Goal: Task Accomplishment & Management: Manage account settings

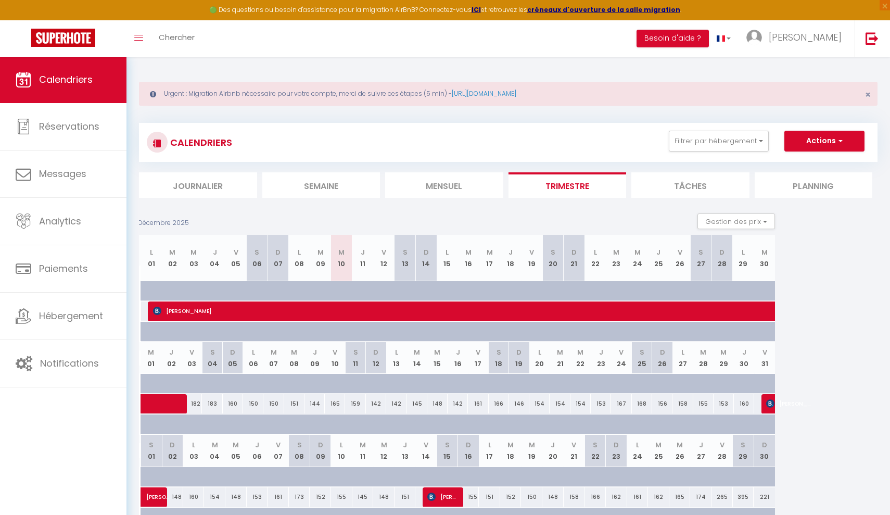
scroll to position [1, 0]
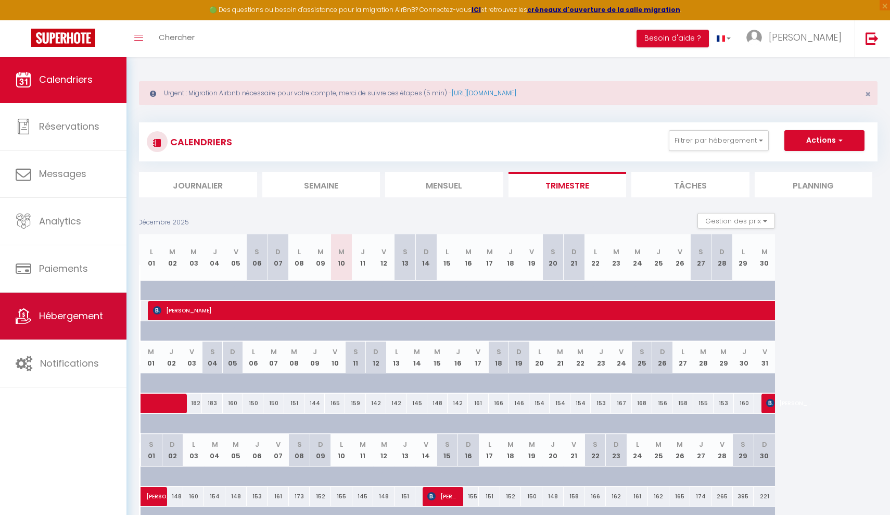
click at [47, 328] on link "Hébergement" at bounding box center [63, 316] width 127 height 47
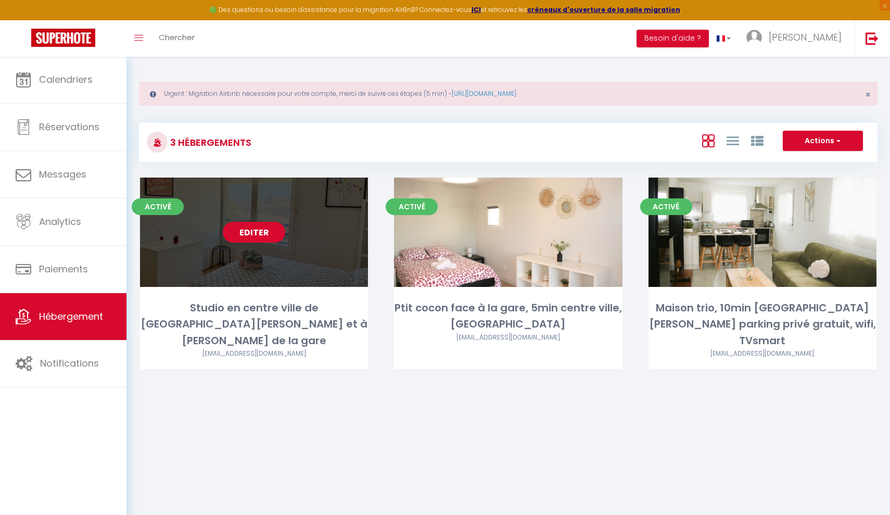
click at [255, 232] on link "Editer" at bounding box center [254, 232] width 62 height 21
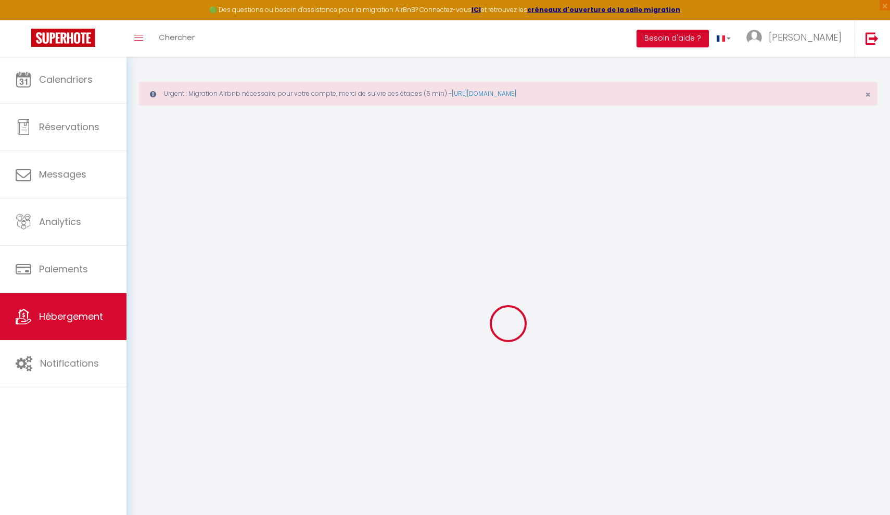
checkbox input "false"
select select
checkbox input "false"
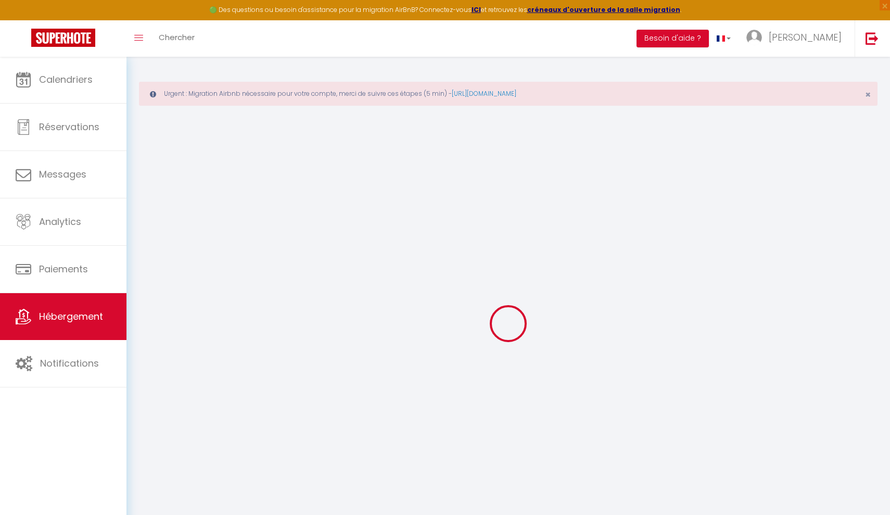
checkbox input "false"
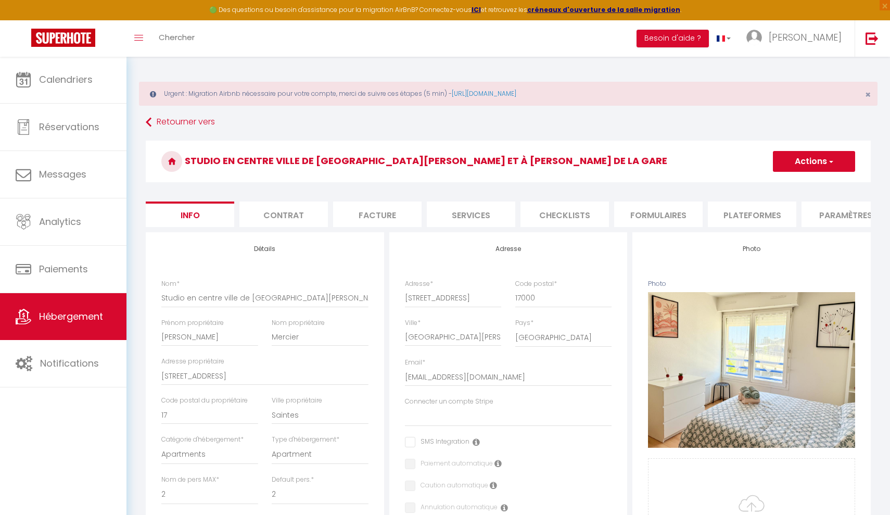
select select
checkbox input "false"
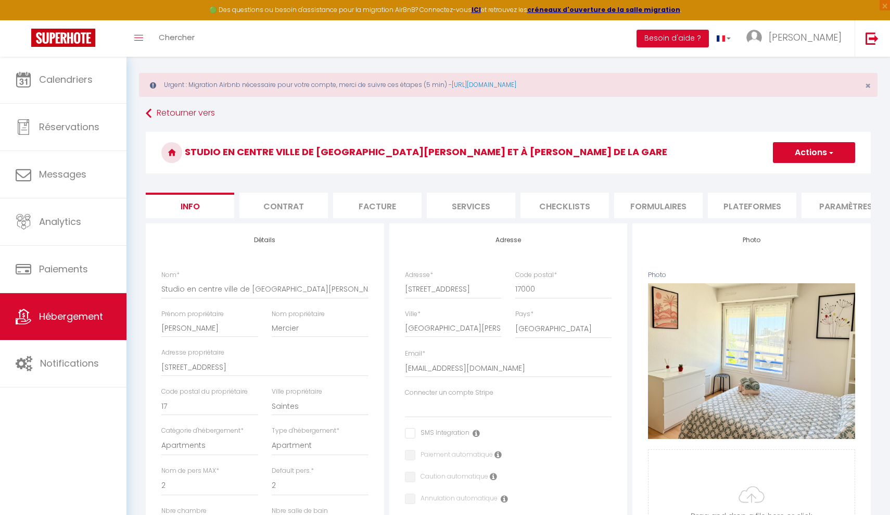
scroll to position [7, 0]
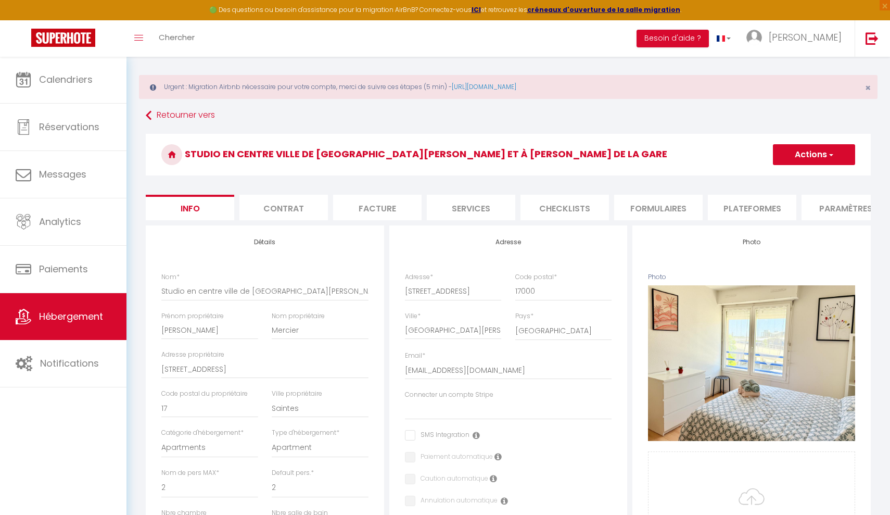
click at [374, 217] on li "Facture" at bounding box center [377, 208] width 89 height 26
select select
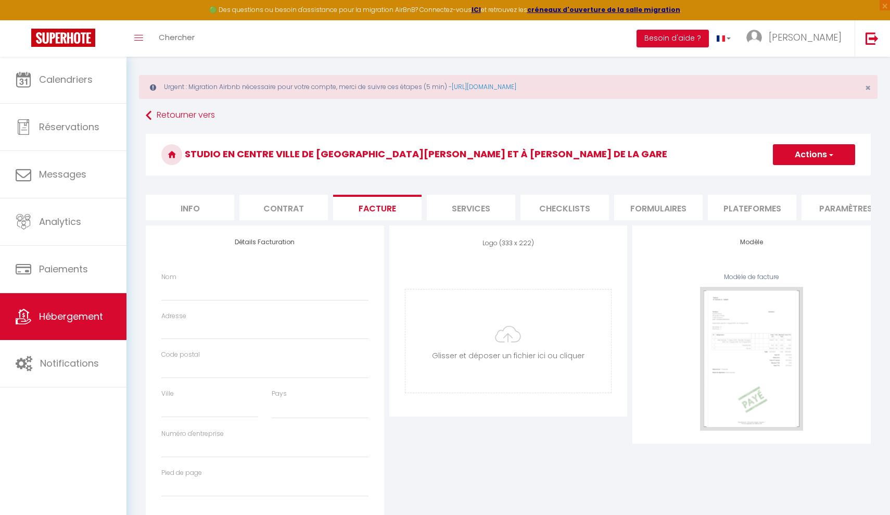
click at [294, 213] on li "Contrat" at bounding box center [284, 208] width 89 height 26
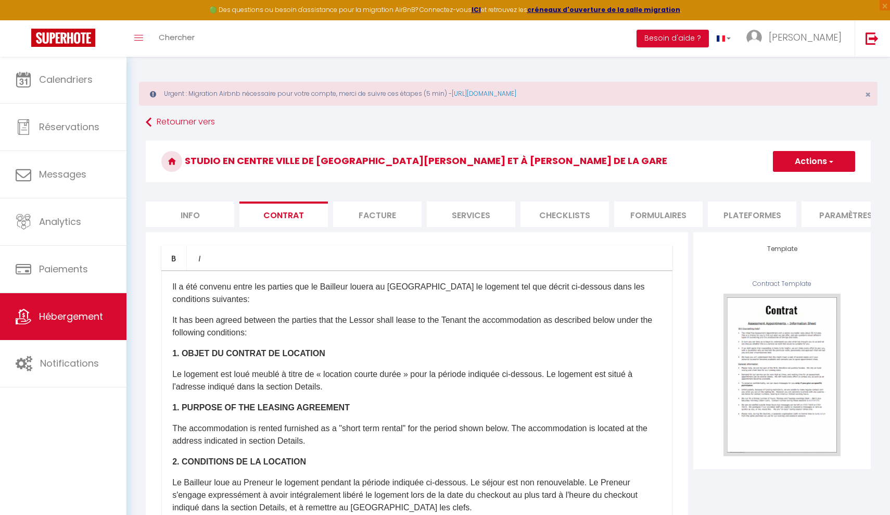
click at [718, 220] on li "Plateformes" at bounding box center [752, 215] width 89 height 26
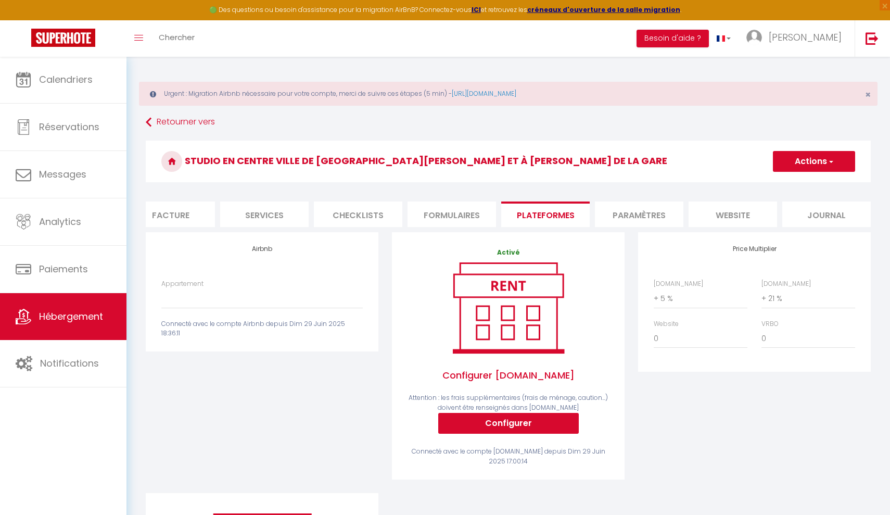
click at [809, 211] on li "Journal" at bounding box center [827, 215] width 89 height 26
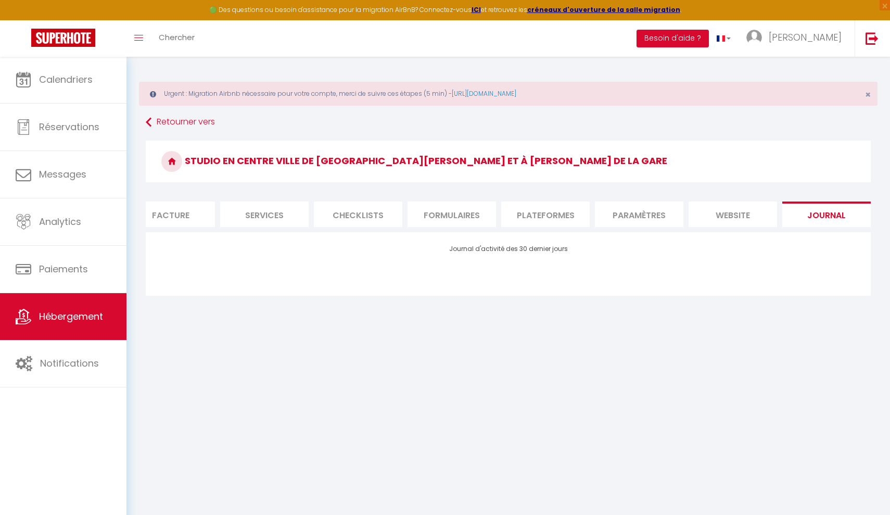
click at [755, 210] on li "website" at bounding box center [733, 215] width 89 height 26
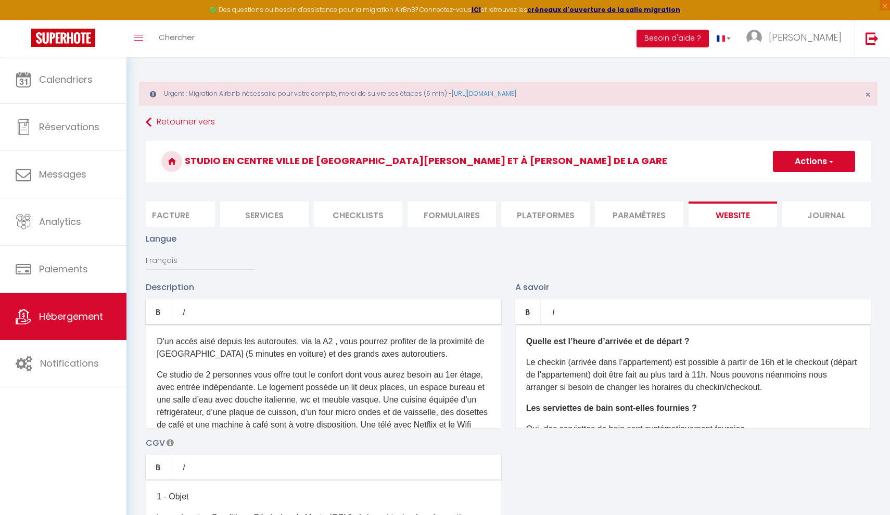
click at [649, 217] on li "Paramètres" at bounding box center [639, 215] width 89 height 26
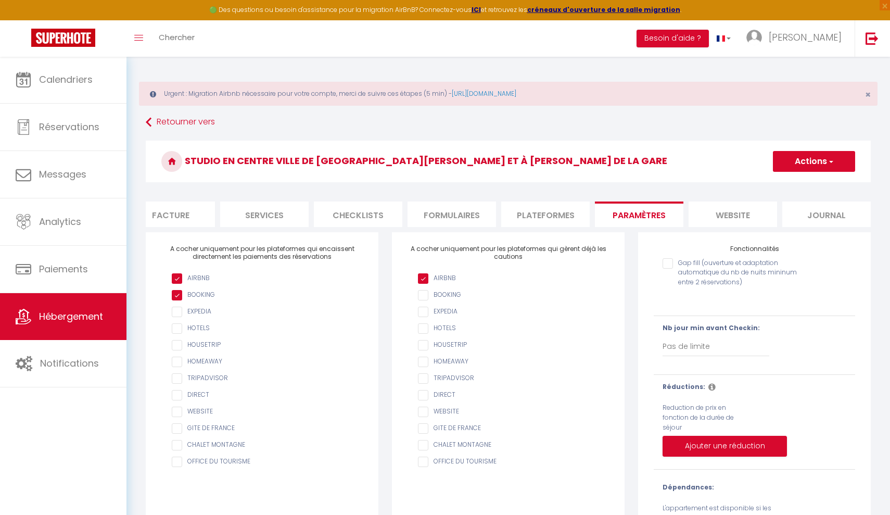
click at [560, 216] on li "Plateformes" at bounding box center [545, 215] width 89 height 26
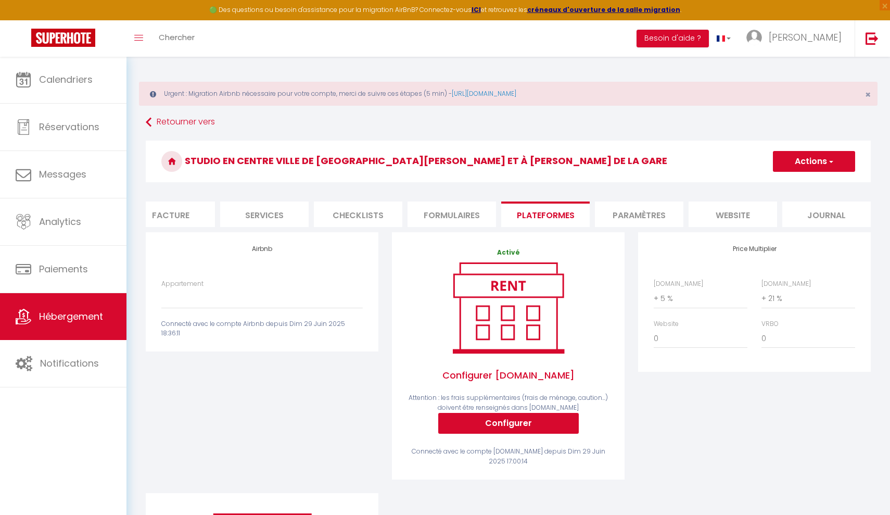
click at [831, 162] on span "button" at bounding box center [830, 161] width 7 height 10
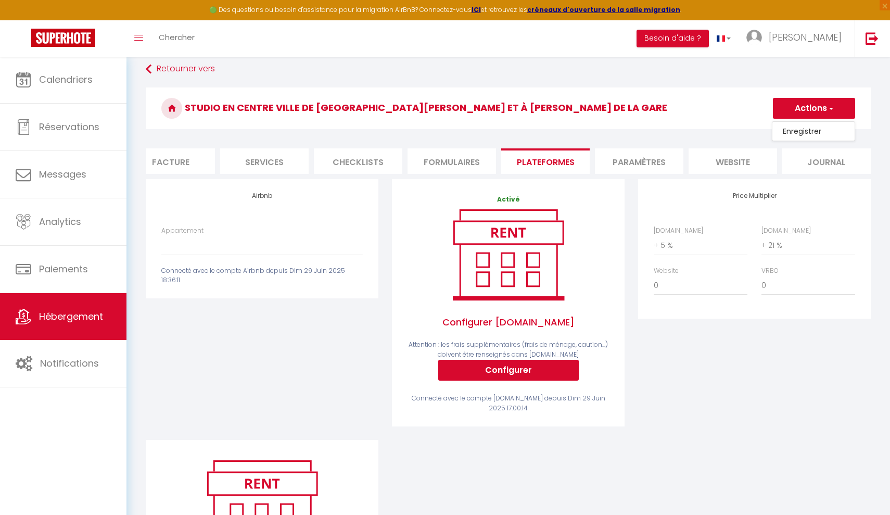
scroll to position [54, 0]
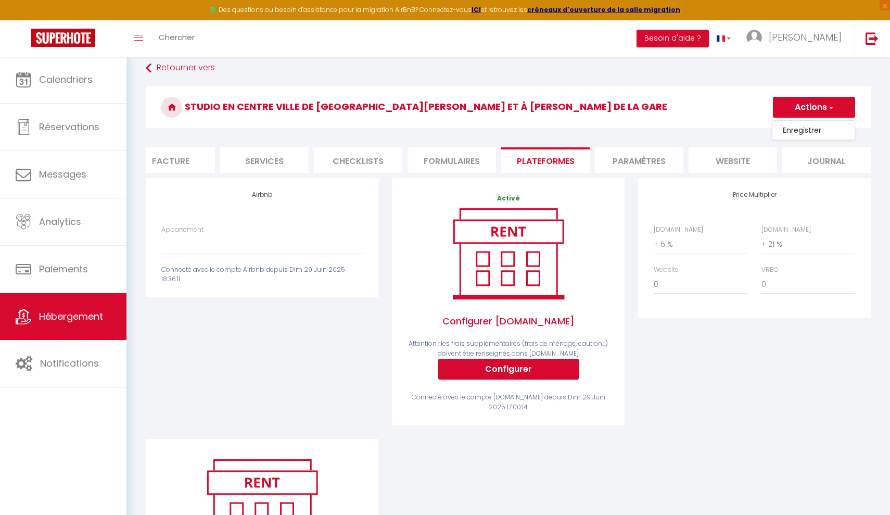
click at [512, 191] on div "Activé Configurer [DOMAIN_NAME] Attention : les frais supplémentaires (frais de…" at bounding box center [508, 301] width 233 height 247
click at [515, 375] on button "Configurer" at bounding box center [508, 369] width 141 height 21
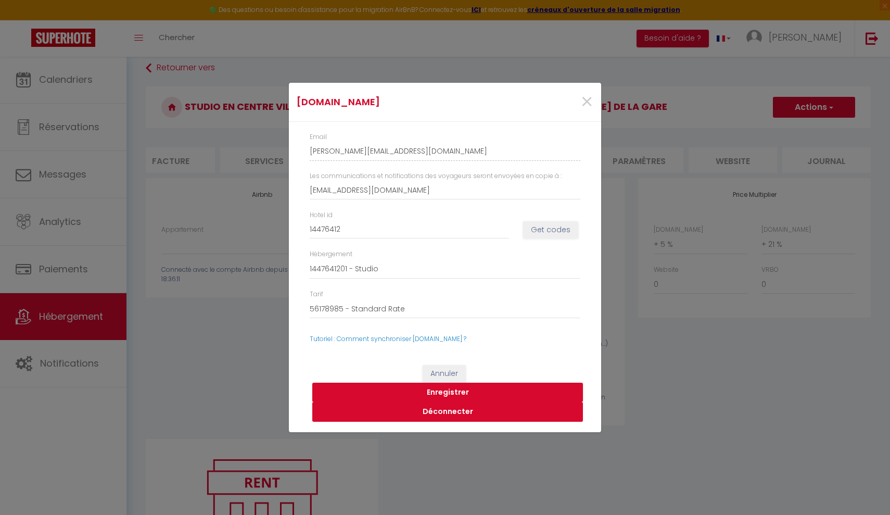
click at [433, 409] on button "Déconnecter" at bounding box center [447, 412] width 271 height 20
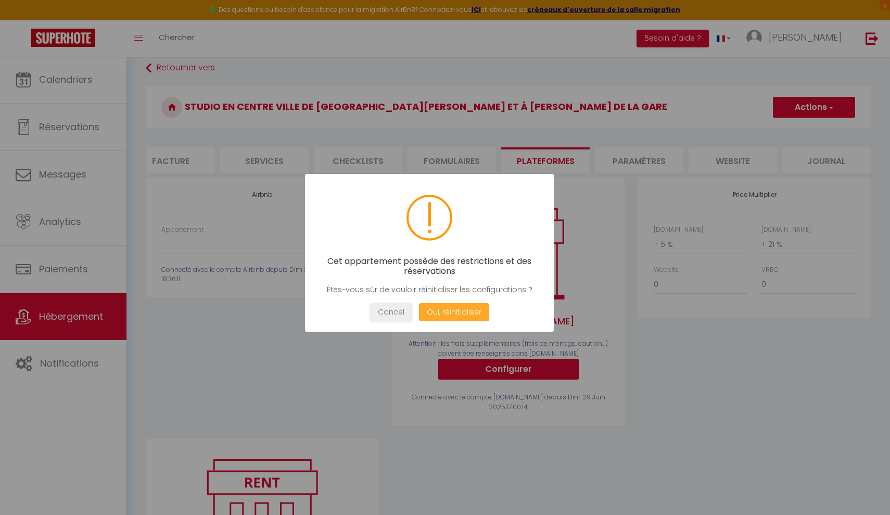
click at [448, 307] on button "Oui, réinitialiser" at bounding box center [454, 312] width 70 height 18
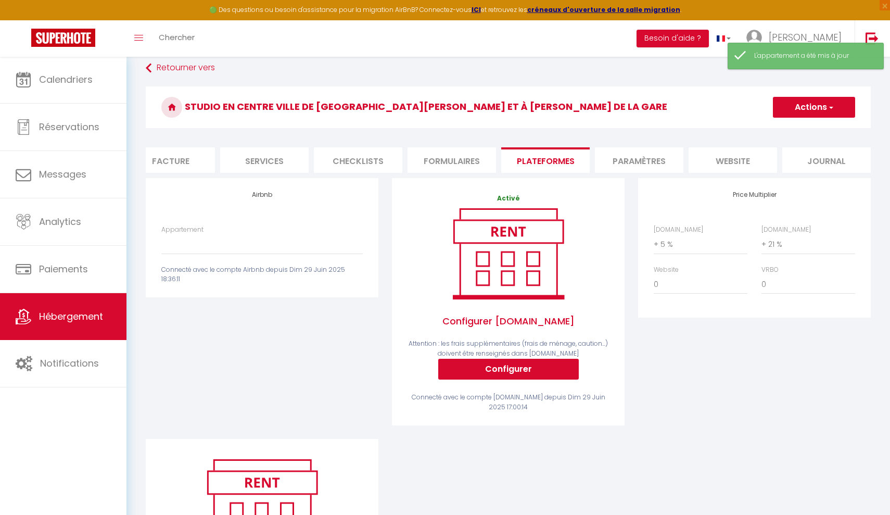
click at [790, 107] on button "Actions" at bounding box center [814, 107] width 82 height 21
click at [785, 134] on link "Enregistrer" at bounding box center [814, 130] width 82 height 14
select select
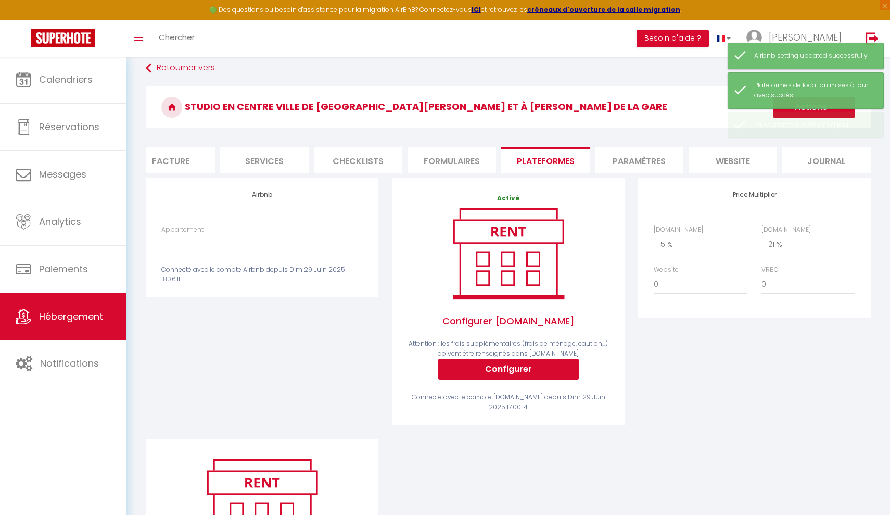
click at [97, 305] on link "Hébergement" at bounding box center [63, 316] width 127 height 47
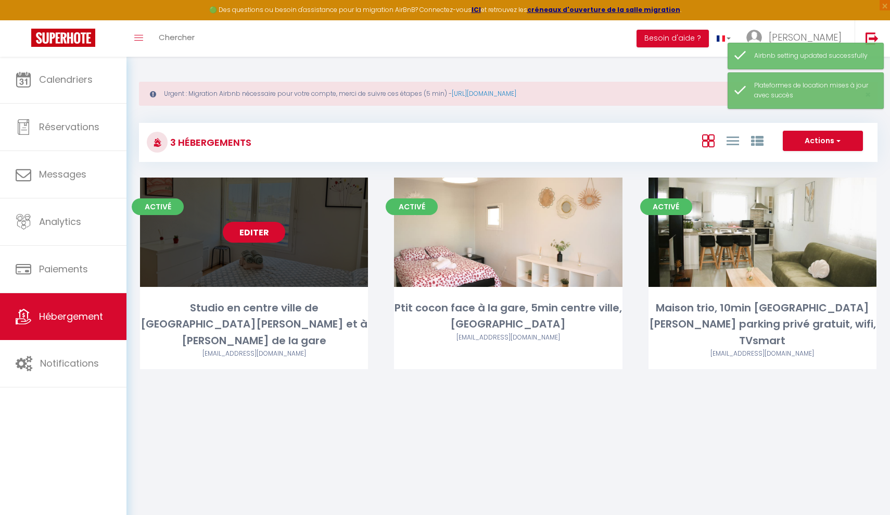
click at [255, 236] on link "Editer" at bounding box center [254, 232] width 62 height 21
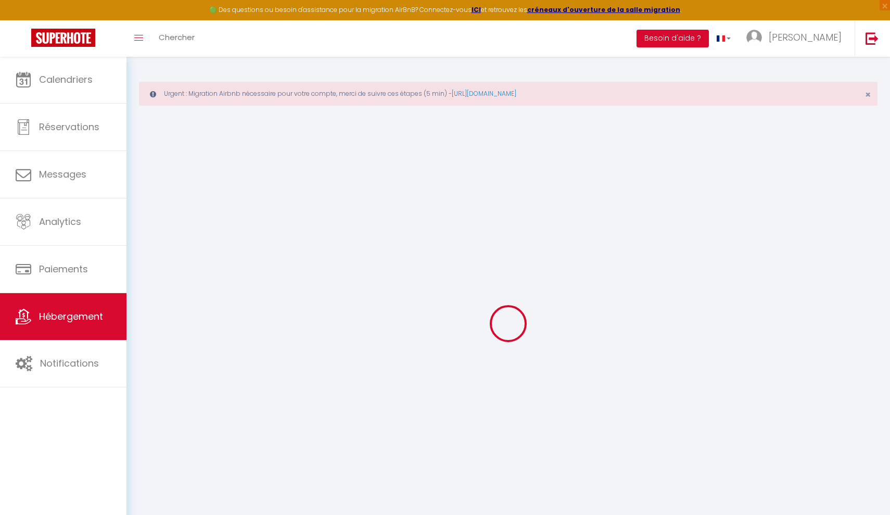
select select
checkbox input "false"
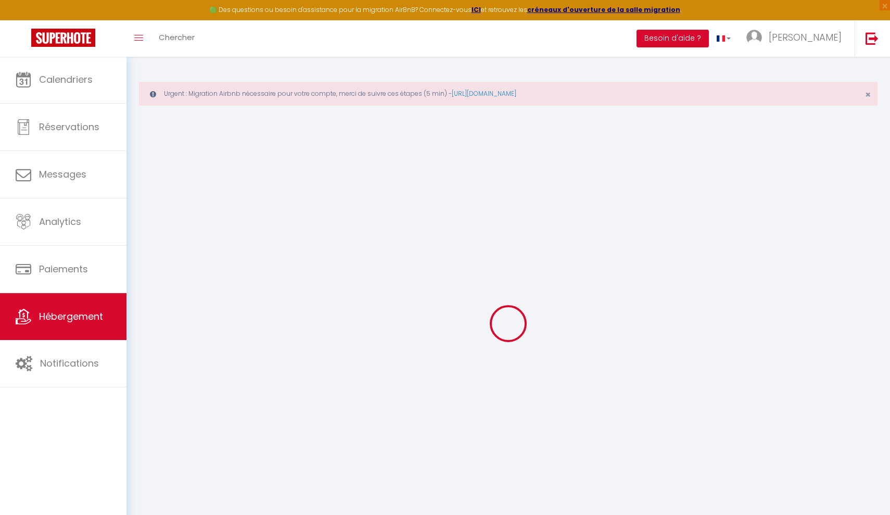
select select "16:00"
select select "23:45"
select select "11:00"
select select "30"
select select "120"
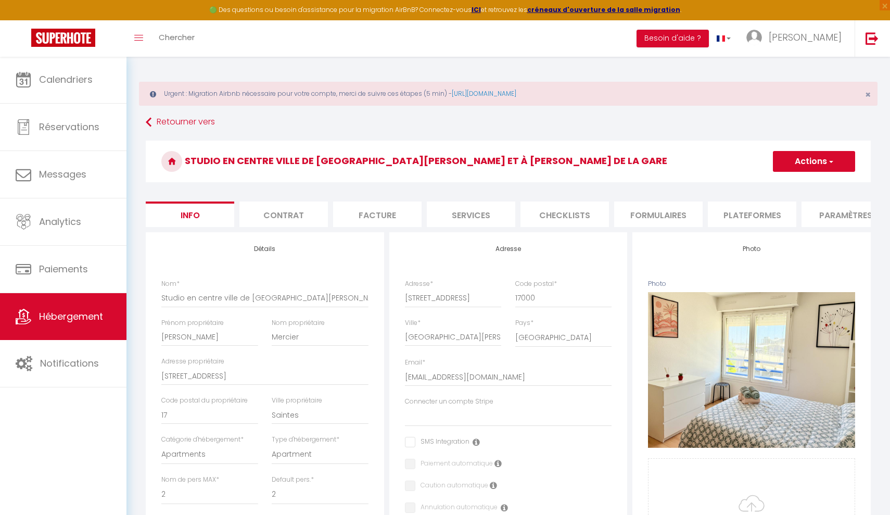
click at [749, 209] on li "Plateformes" at bounding box center [752, 215] width 89 height 26
select select
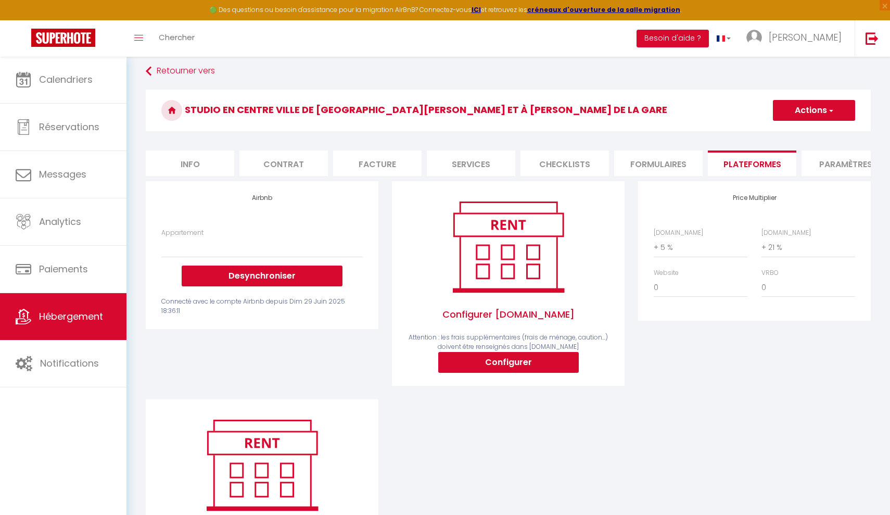
scroll to position [53, 0]
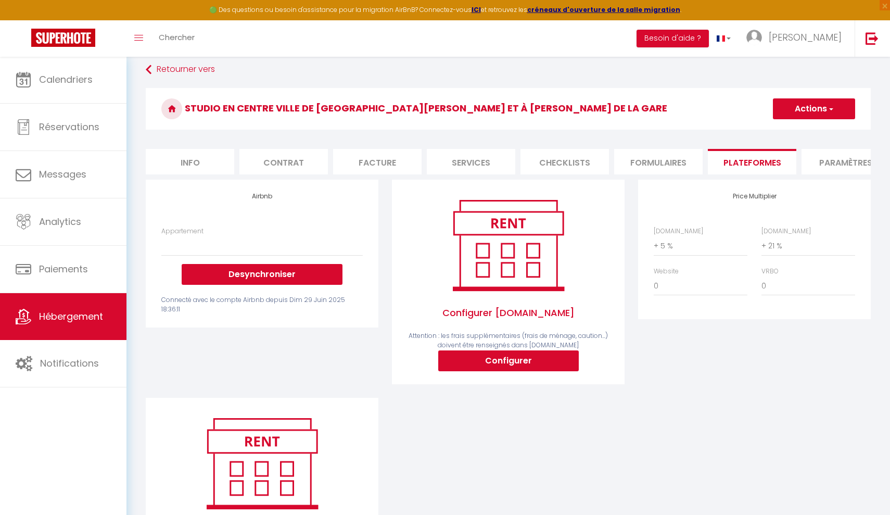
click at [60, 327] on link "Hébergement" at bounding box center [63, 316] width 127 height 47
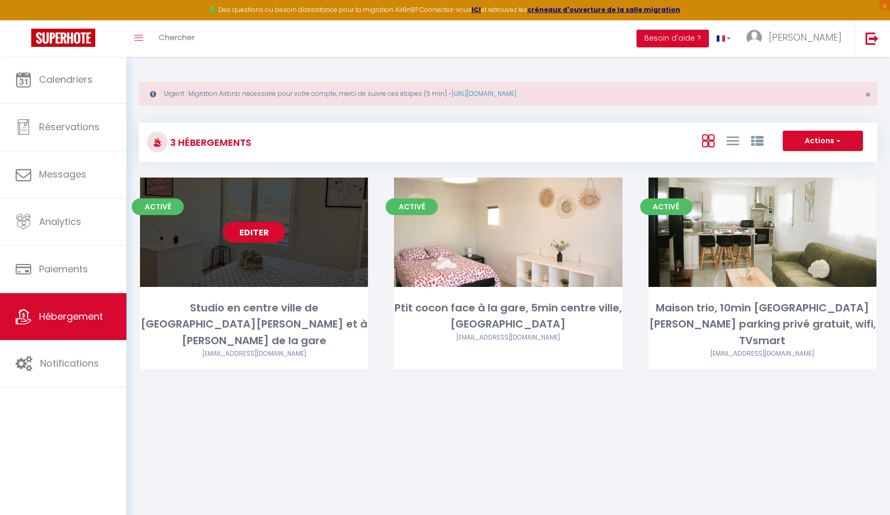
click at [254, 229] on link "Editer" at bounding box center [254, 232] width 62 height 21
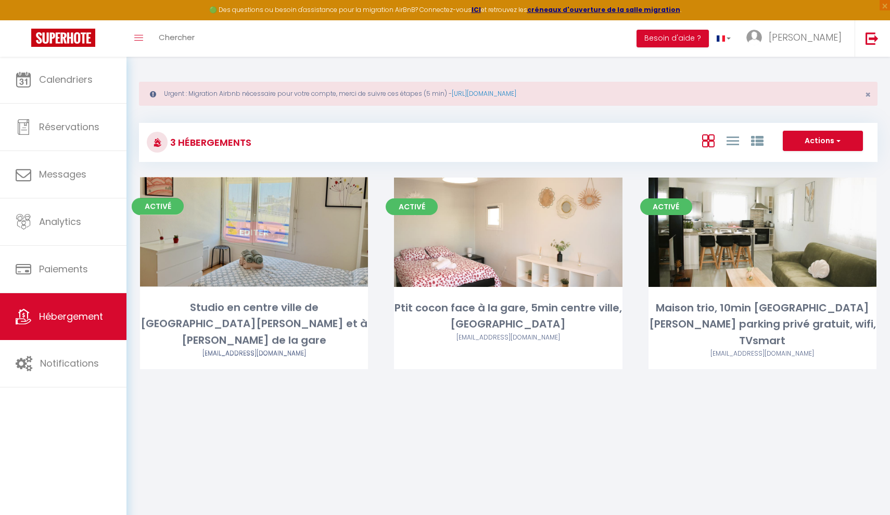
click at [261, 251] on div "Editer" at bounding box center [254, 232] width 228 height 109
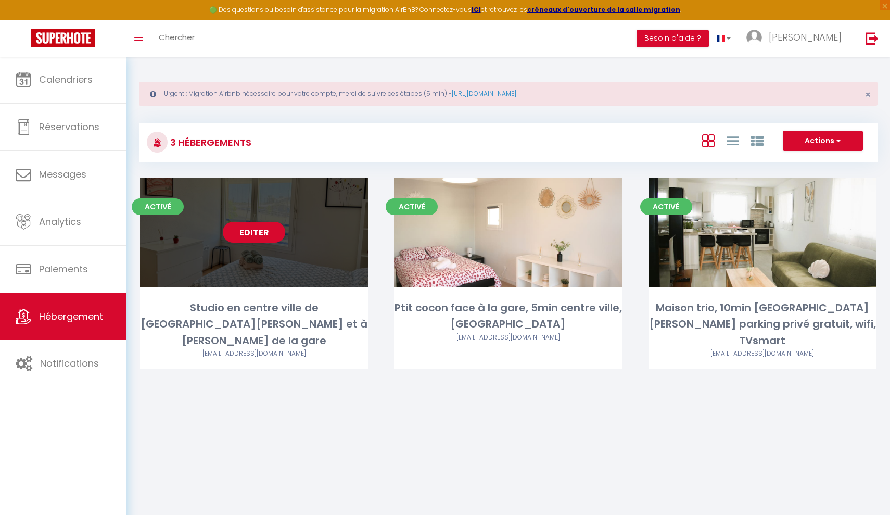
click at [266, 221] on div "Editer" at bounding box center [254, 232] width 228 height 109
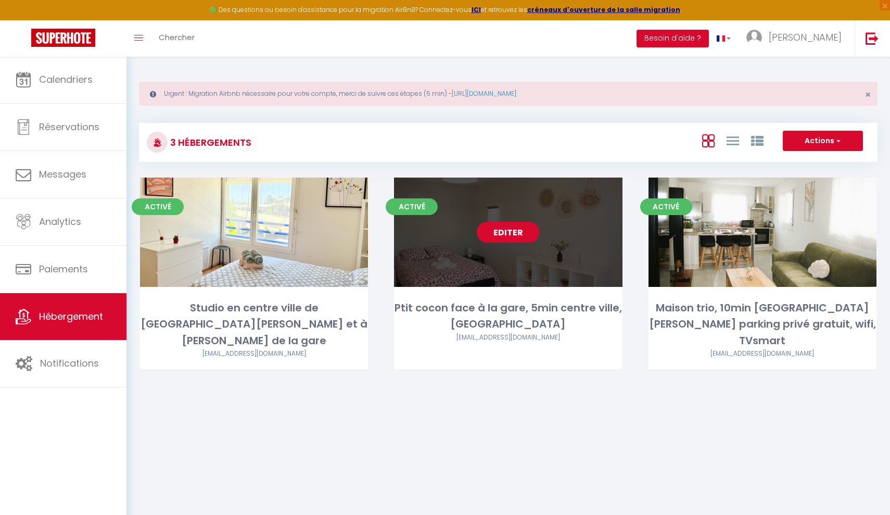
click at [520, 231] on link "Editer" at bounding box center [508, 232] width 62 height 21
click at [507, 205] on div "Editer" at bounding box center [508, 232] width 228 height 109
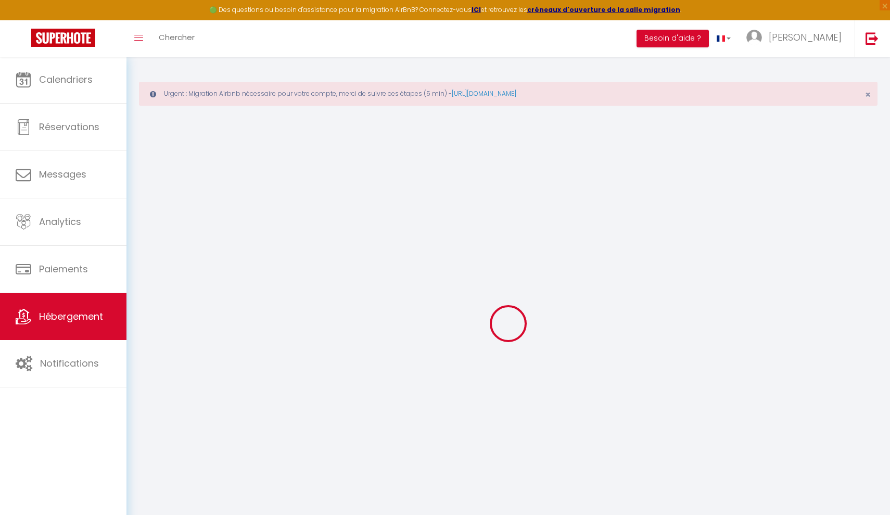
select select "+ 6 %"
select select "+ 21 %"
select select
checkbox input "false"
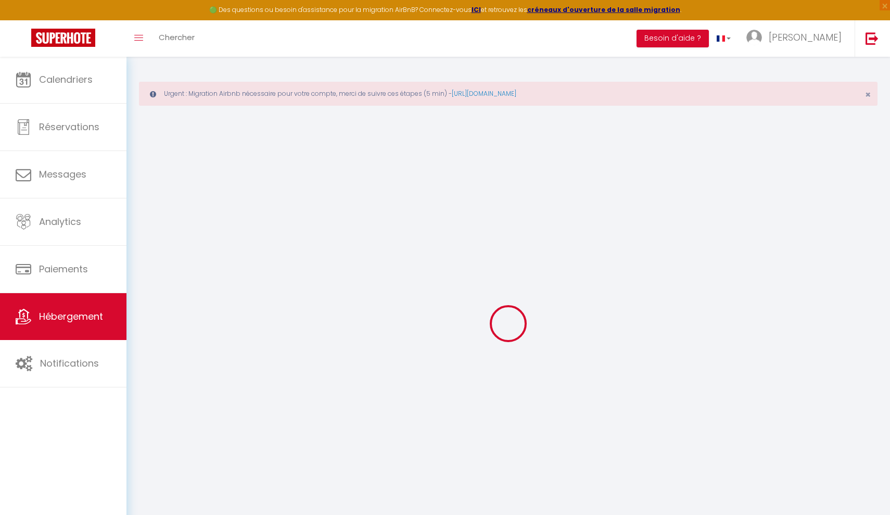
checkbox input "false"
select select
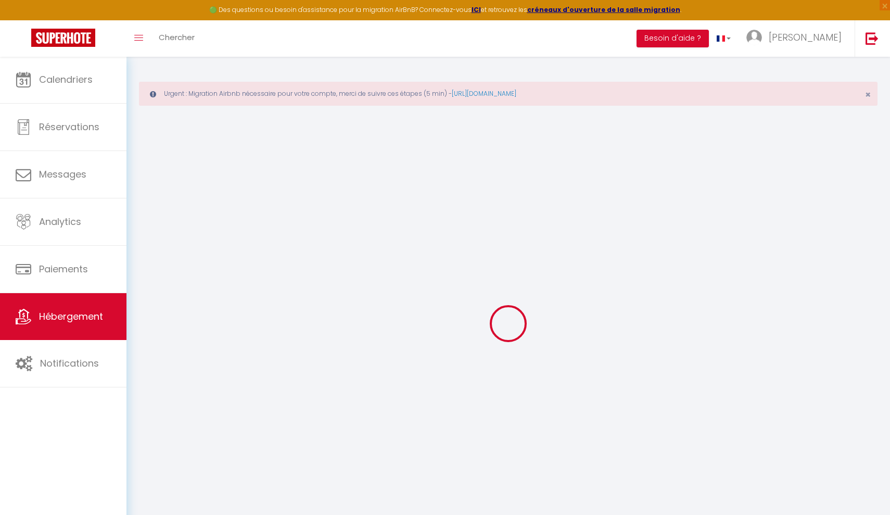
checkbox input "false"
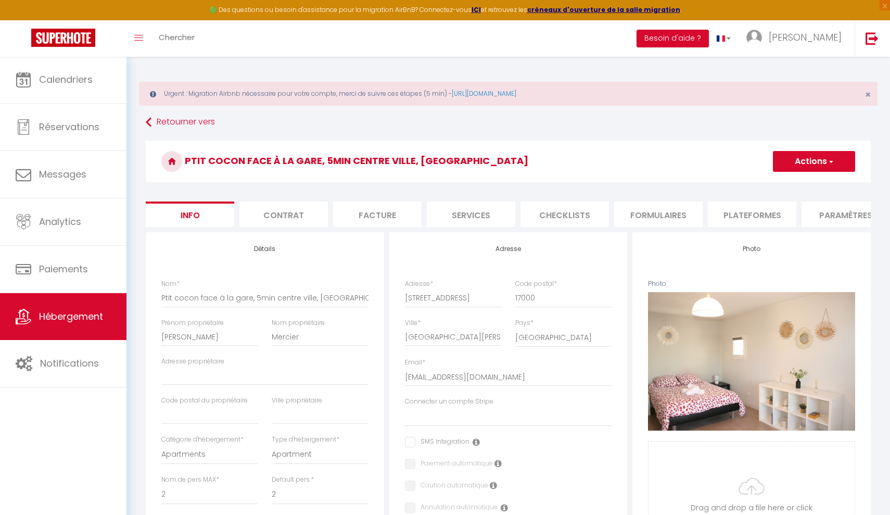
click at [680, 215] on li "Formulaires" at bounding box center [658, 215] width 89 height 26
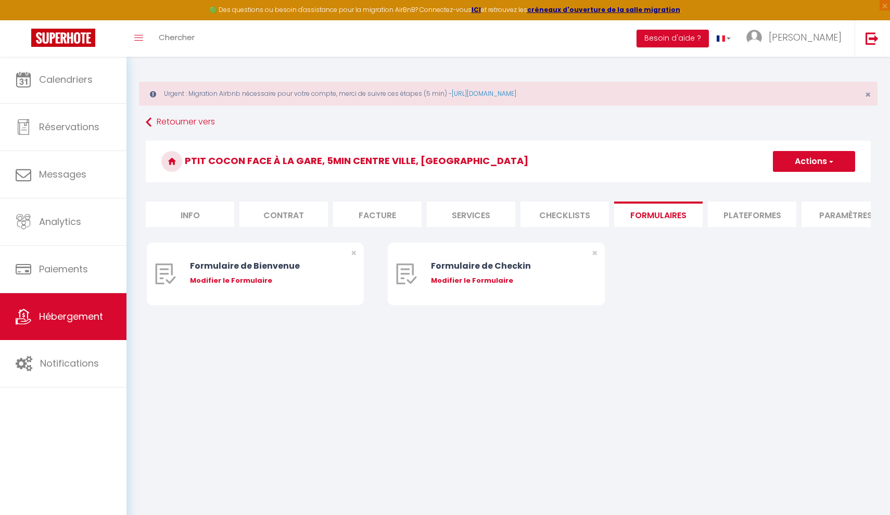
click at [736, 208] on li "Plateformes" at bounding box center [752, 215] width 89 height 26
select select
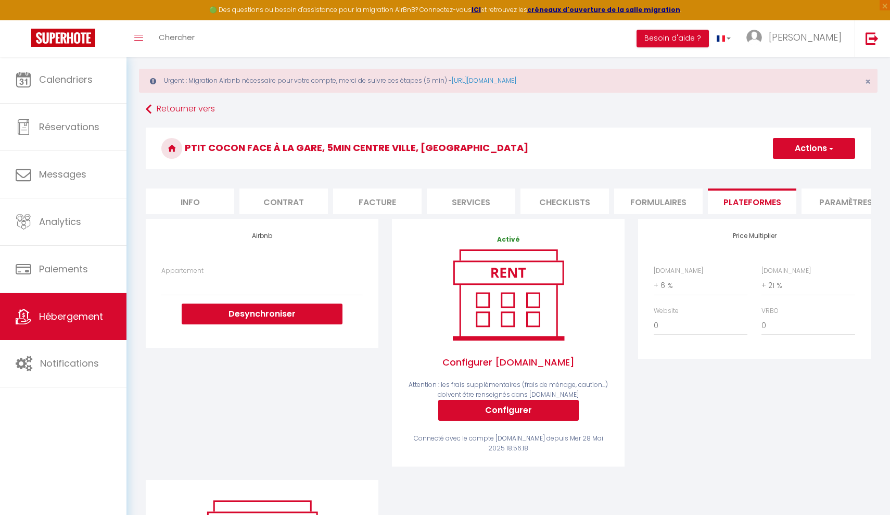
scroll to position [14, 0]
click at [327, 313] on button "Desynchroniser" at bounding box center [262, 313] width 161 height 21
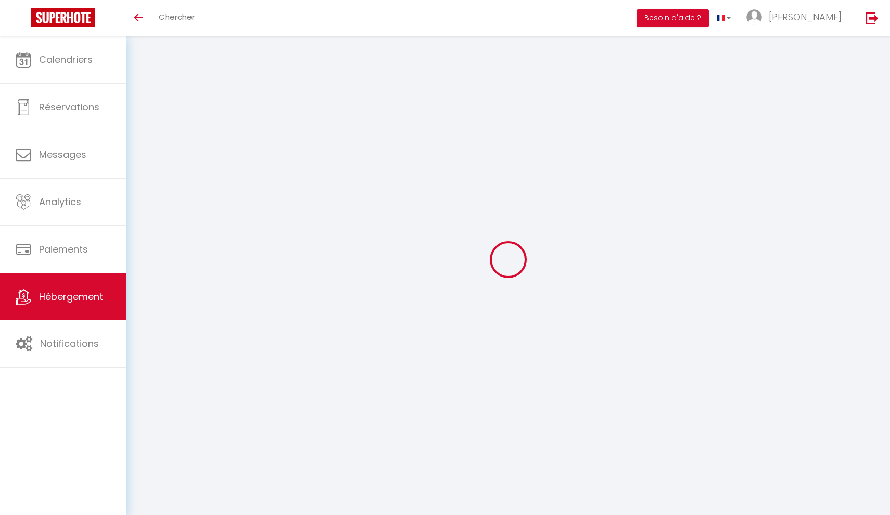
select select "+ 6 %"
select select "+ 21 %"
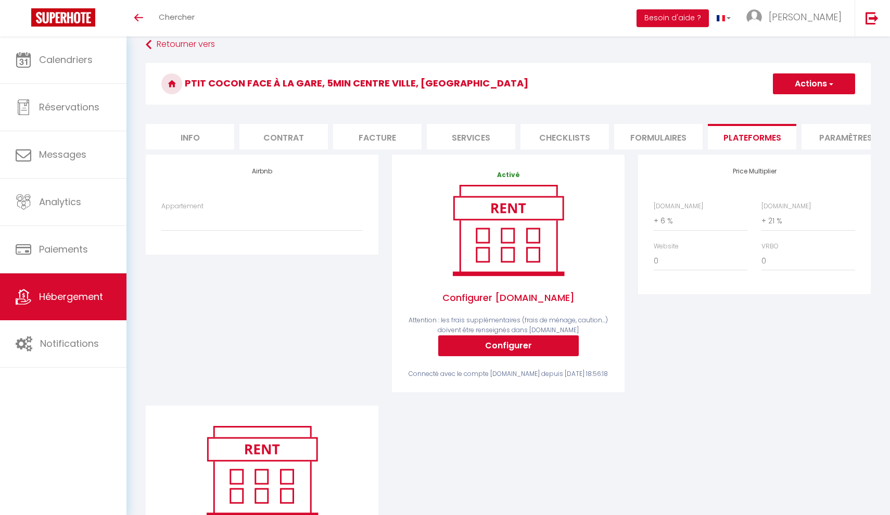
click at [488, 345] on button "Configurer" at bounding box center [508, 345] width 141 height 21
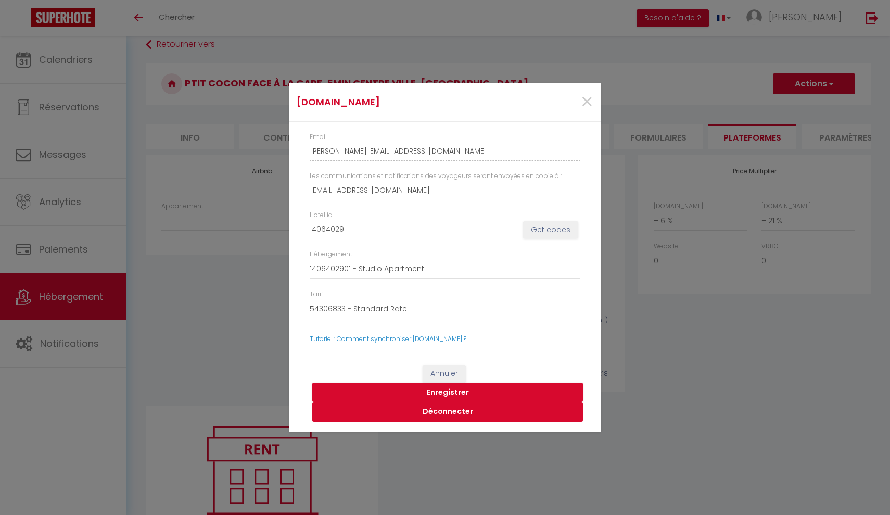
click at [437, 409] on button "Déconnecter" at bounding box center [447, 412] width 271 height 20
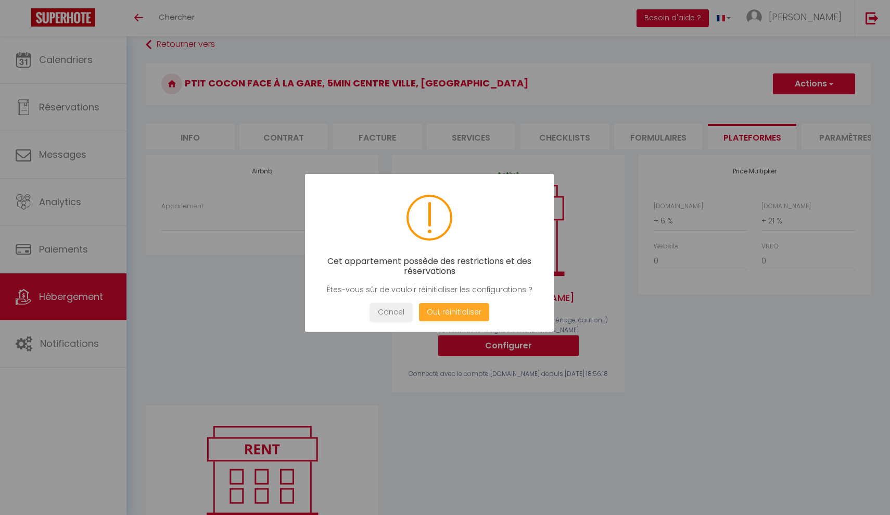
click at [451, 313] on button "Oui, réinitialiser" at bounding box center [454, 312] width 70 height 18
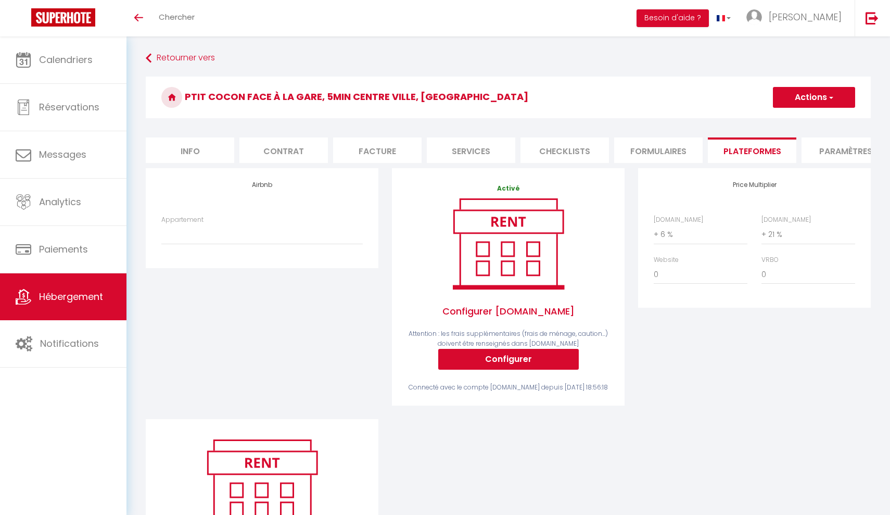
click at [829, 96] on span "button" at bounding box center [830, 97] width 7 height 10
click at [788, 122] on link "Enregistrer" at bounding box center [814, 121] width 82 height 14
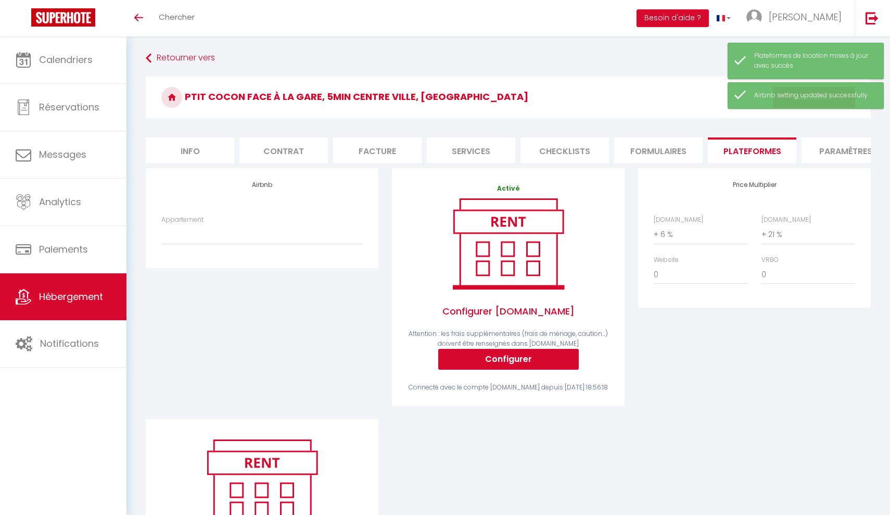
click at [53, 297] on span "Hébergement" at bounding box center [71, 296] width 64 height 13
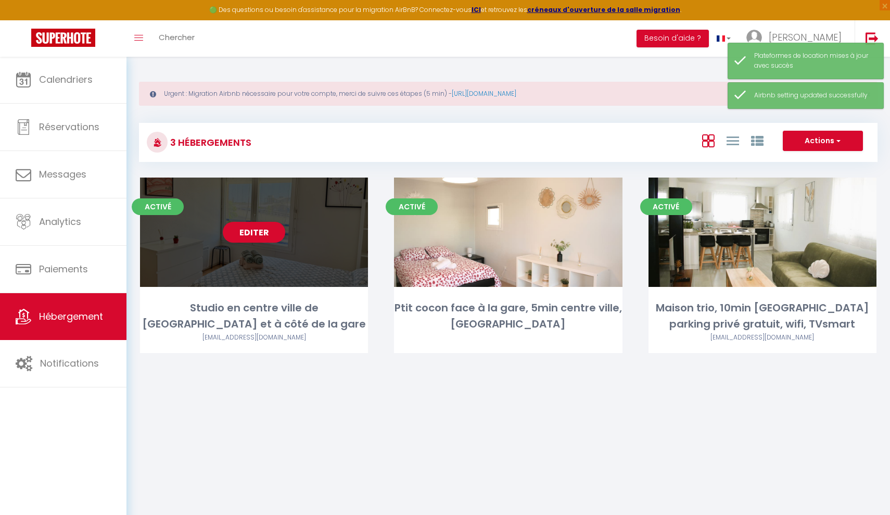
click at [262, 205] on div "Editer" at bounding box center [254, 232] width 228 height 109
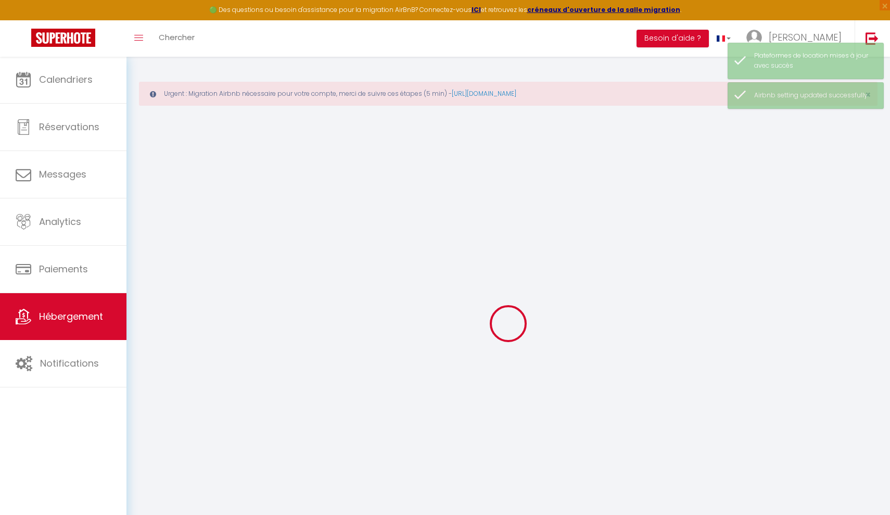
select select
select select "+ 5 %"
select select "+ 21 %"
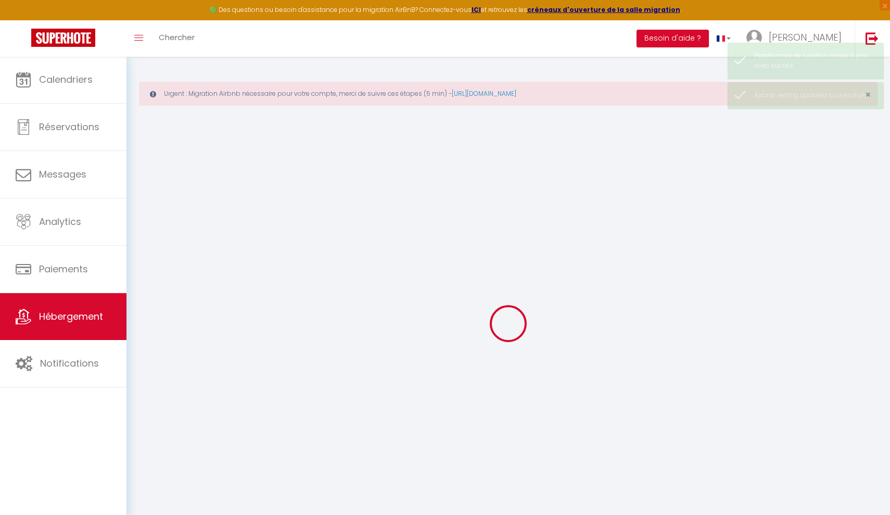
select select
checkbox input "false"
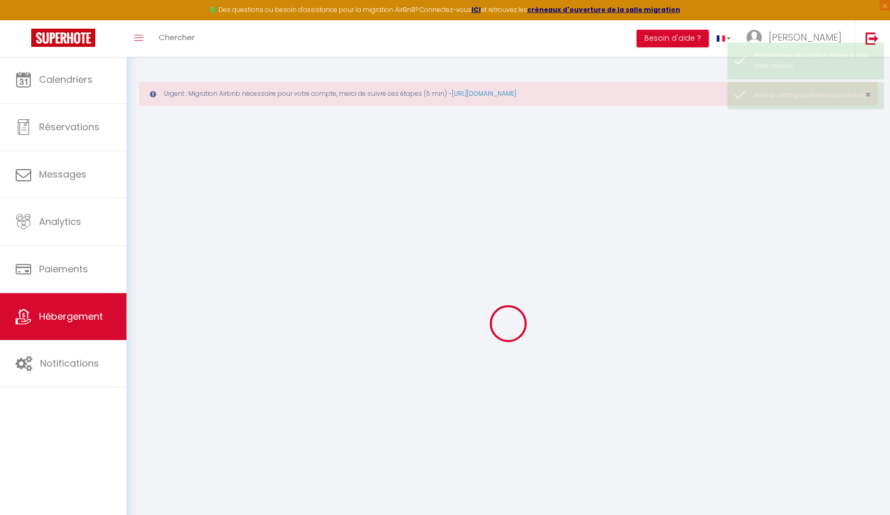
checkbox input "false"
select select
checkbox input "false"
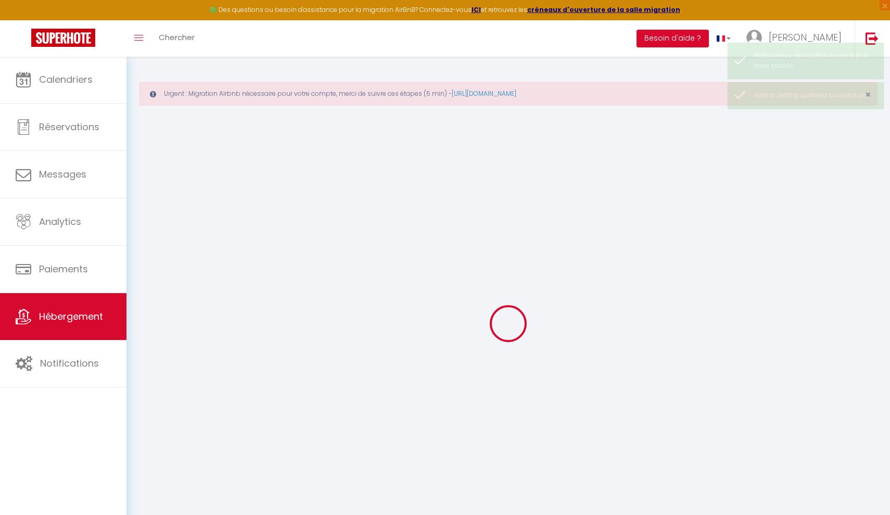
checkbox input "false"
select select
select select "16:00"
select select "23:45"
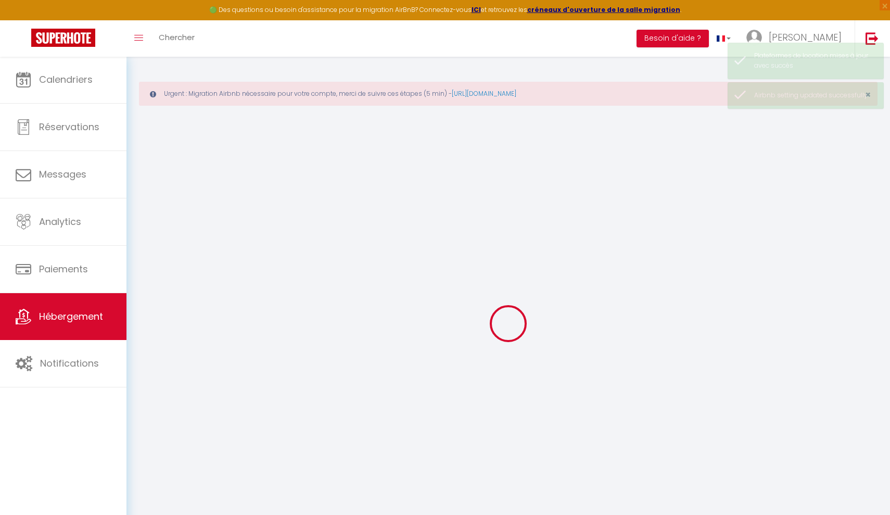
select select "11:00"
select select "30"
select select "120"
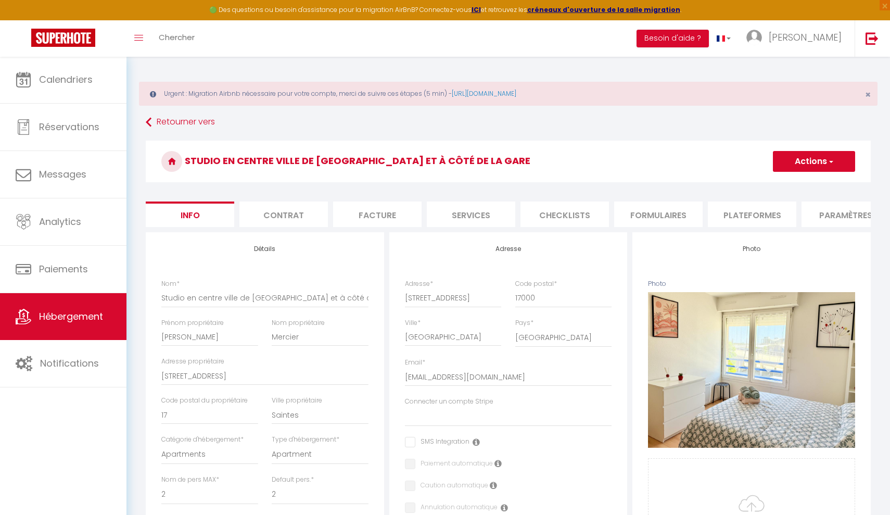
click at [715, 216] on li "Plateformes" at bounding box center [752, 215] width 89 height 26
select select
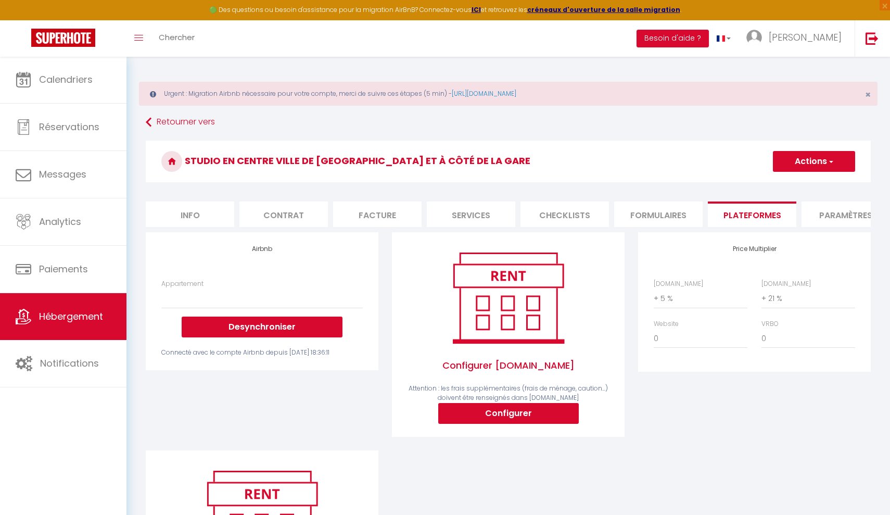
click at [282, 324] on button "Desynchroniser" at bounding box center [262, 327] width 161 height 21
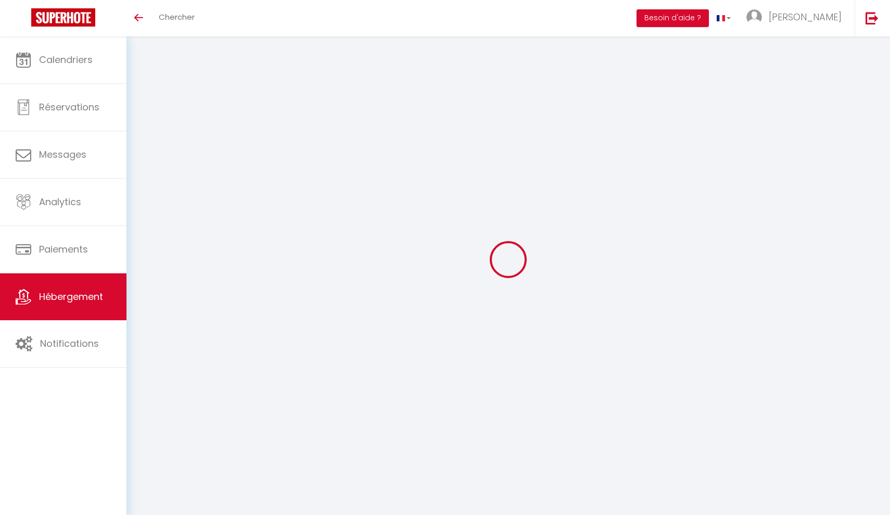
select select "+ 5 %"
select select "+ 21 %"
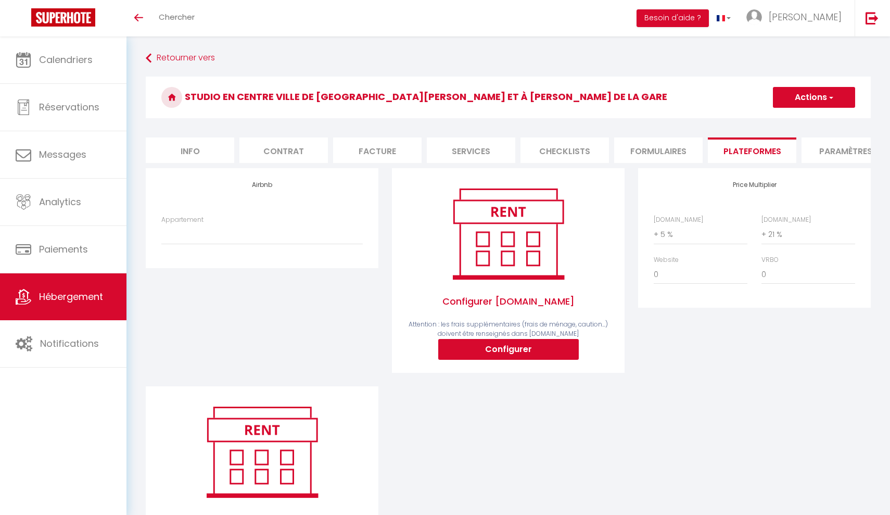
click at [754, 152] on li "Plateformes" at bounding box center [752, 150] width 89 height 26
click at [98, 284] on link "Hébergement" at bounding box center [63, 296] width 127 height 47
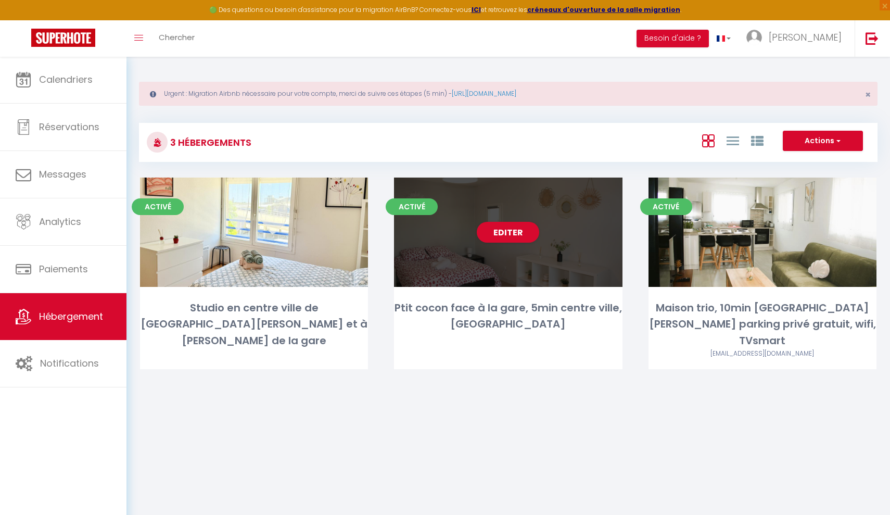
click at [523, 207] on div "Editer" at bounding box center [508, 232] width 228 height 109
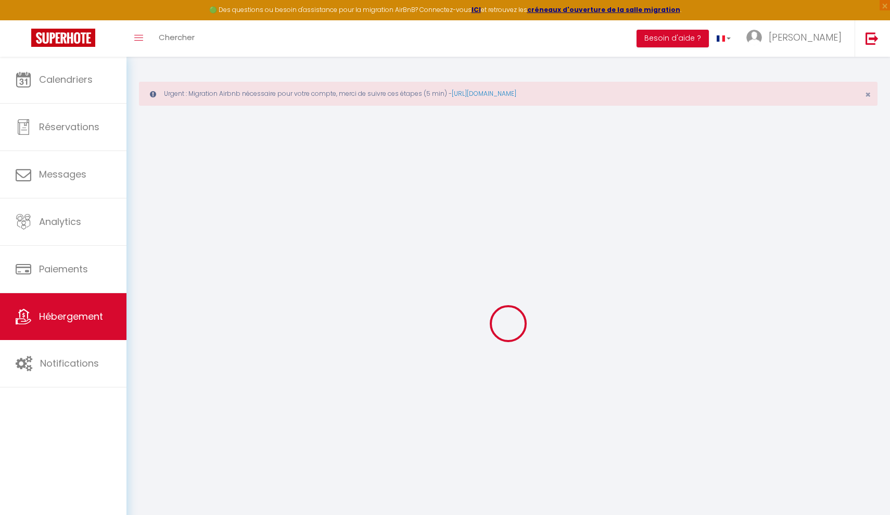
checkbox input "true"
checkbox input "false"
select select
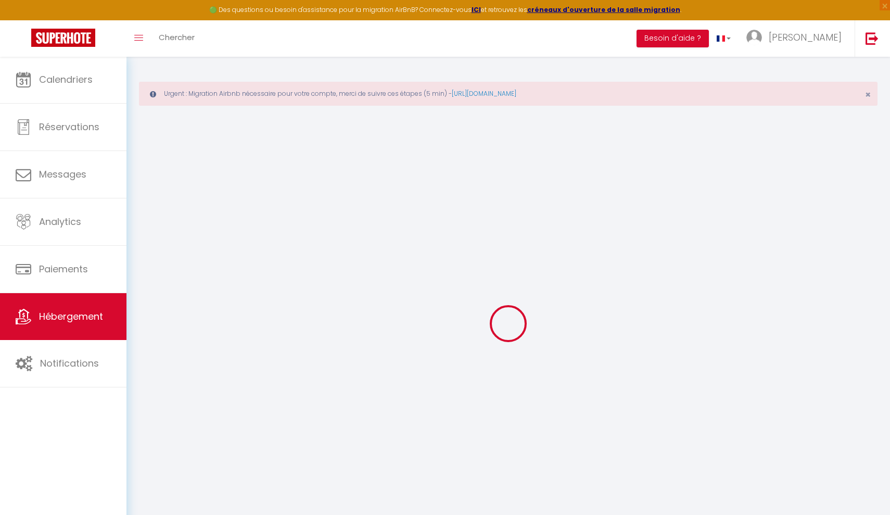
checkbox input "false"
select select "16:00"
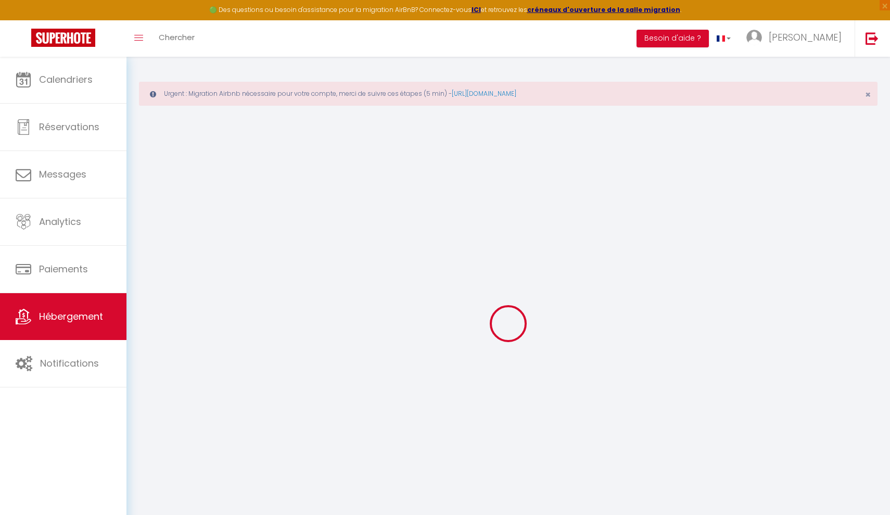
select select
select select "11:00"
select select "30"
select select "120"
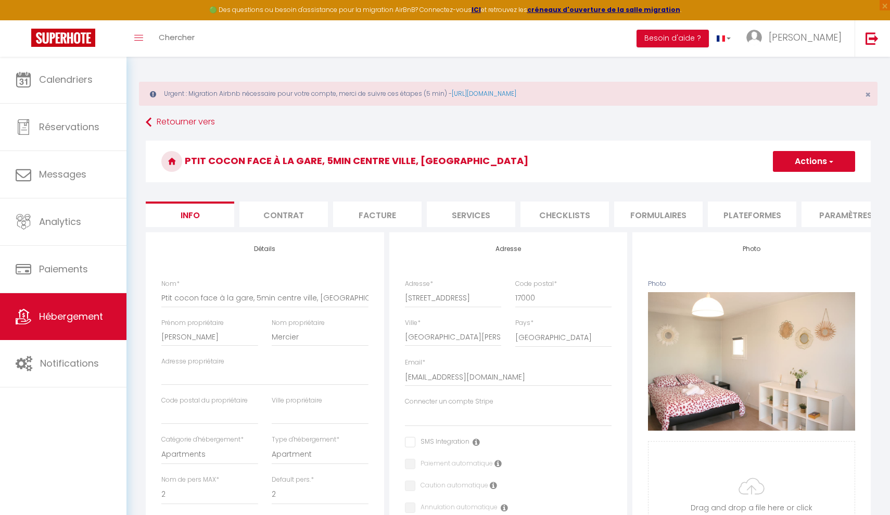
click at [739, 214] on li "Plateformes" at bounding box center [752, 215] width 89 height 26
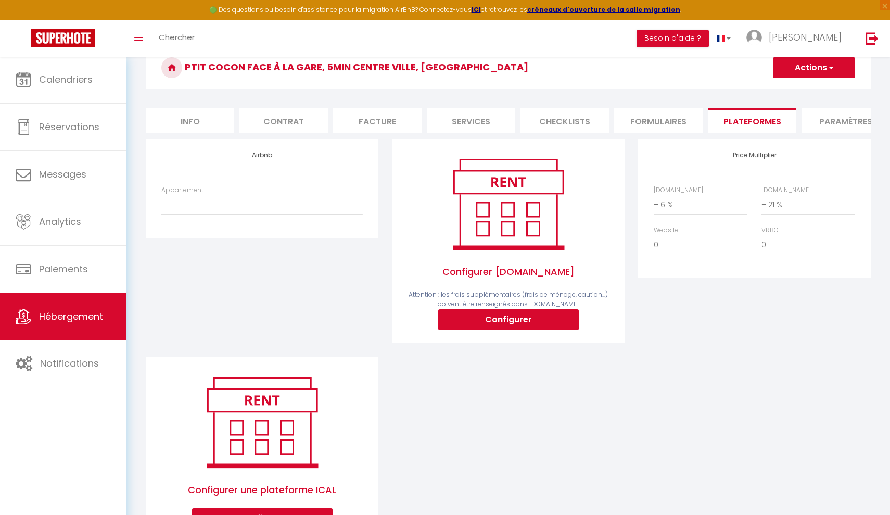
click at [638, 121] on li "Formulaires" at bounding box center [658, 121] width 89 height 26
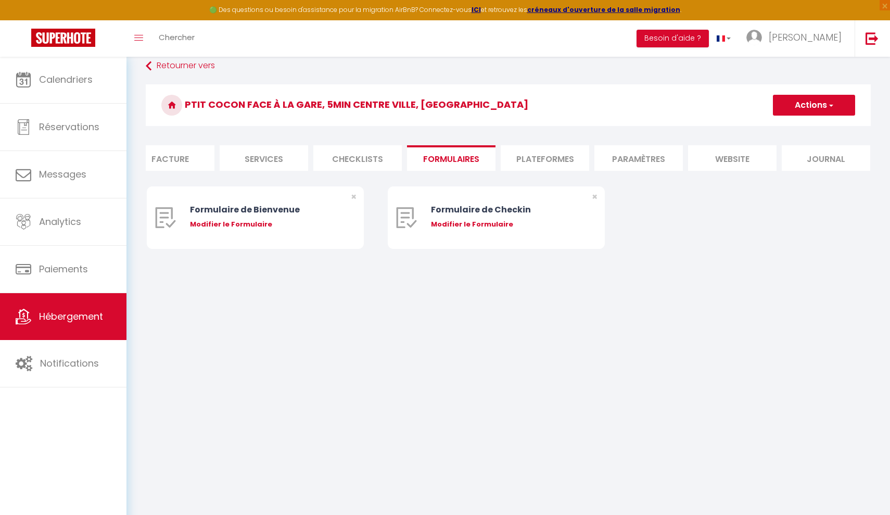
scroll to position [0, 207]
click at [825, 154] on li "Journal" at bounding box center [827, 158] width 89 height 26
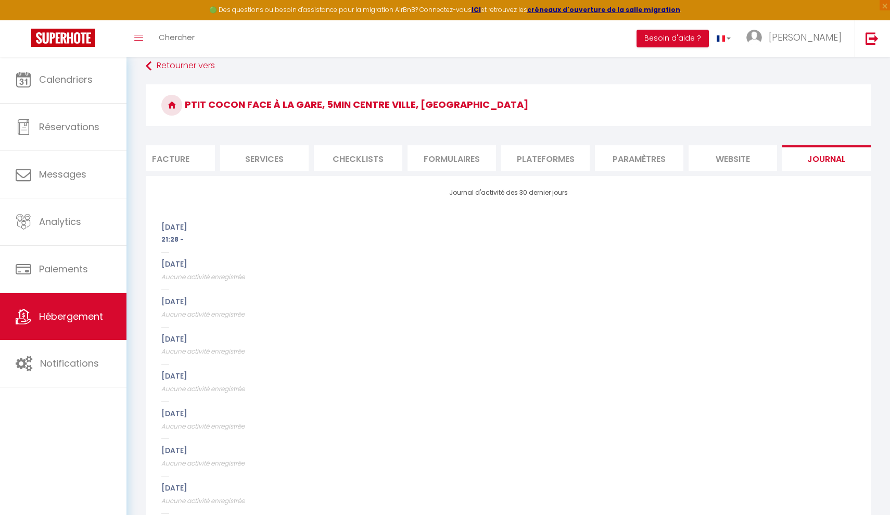
click at [738, 155] on li "website" at bounding box center [733, 158] width 89 height 26
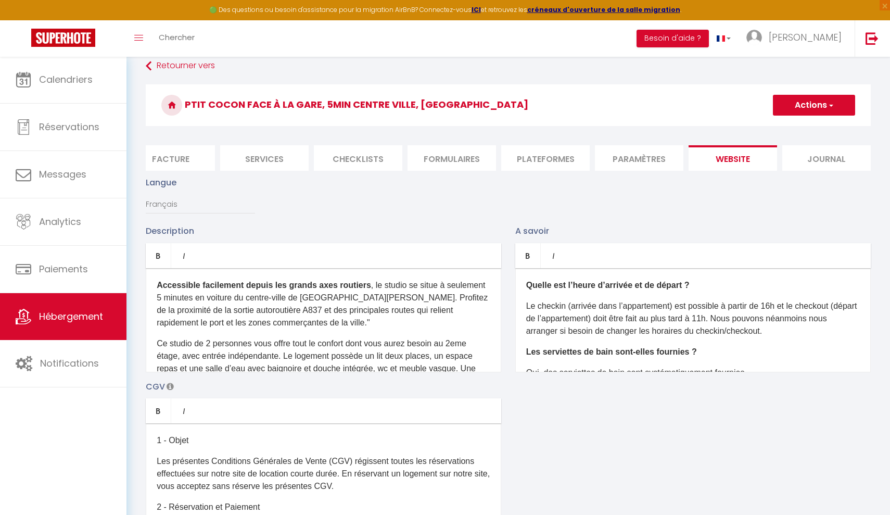
click at [618, 154] on li "Paramètres" at bounding box center [639, 158] width 89 height 26
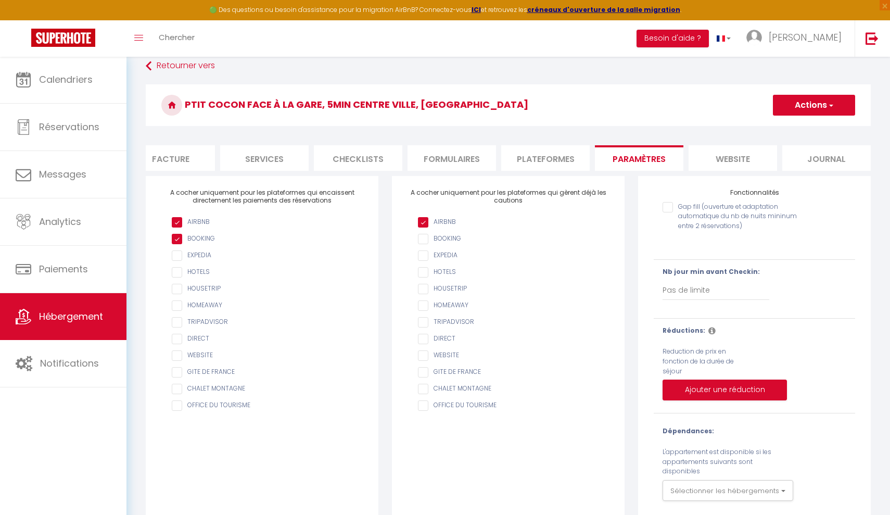
click at [535, 156] on li "Plateformes" at bounding box center [545, 158] width 89 height 26
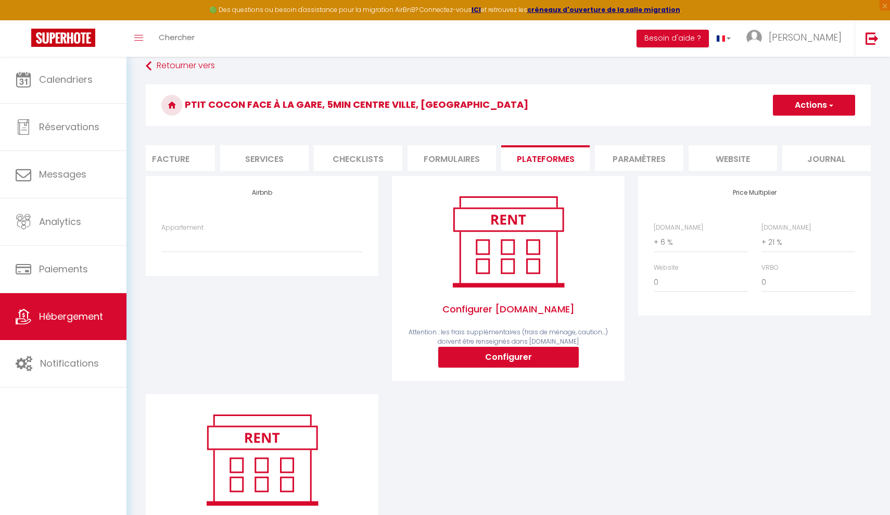
click at [623, 156] on li "Paramètres" at bounding box center [639, 158] width 89 height 26
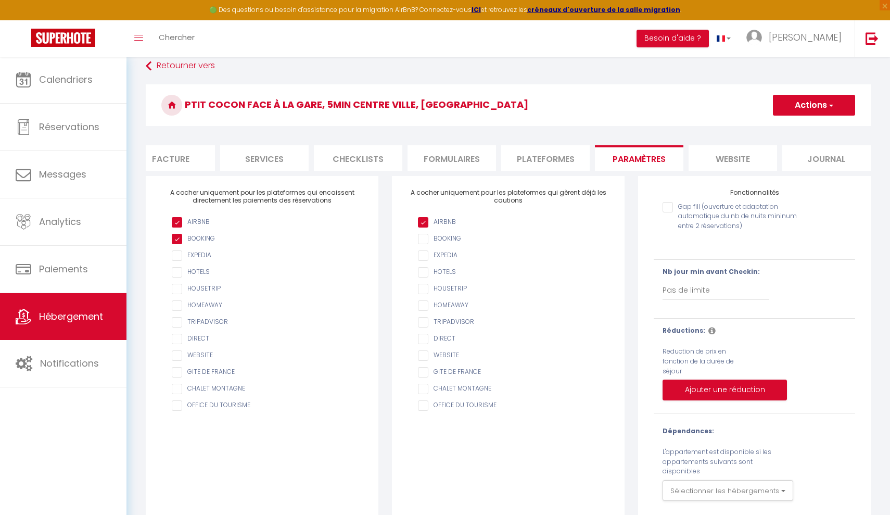
click at [433, 221] on input "AIRBNB" at bounding box center [513, 222] width 191 height 10
click at [425, 227] on input "AIRBNB" at bounding box center [513, 222] width 191 height 10
checkbox input "false"
click at [175, 220] on input "checkbox" at bounding box center [267, 222] width 191 height 10
checkbox input "true"
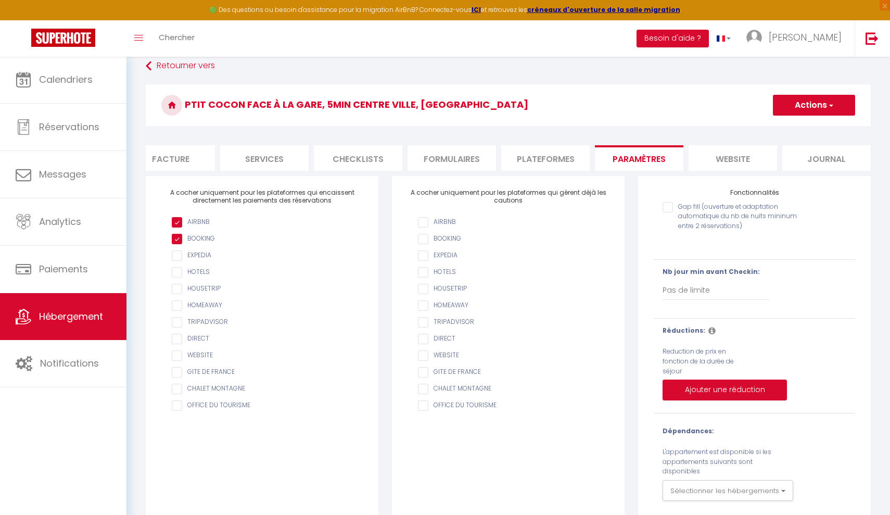
click at [179, 243] on input "checkbox" at bounding box center [267, 239] width 191 height 10
checkbox input "true"
click at [179, 227] on input "checkbox" at bounding box center [267, 222] width 191 height 10
checkbox input "false"
click at [179, 237] on input "checkbox" at bounding box center [267, 239] width 191 height 10
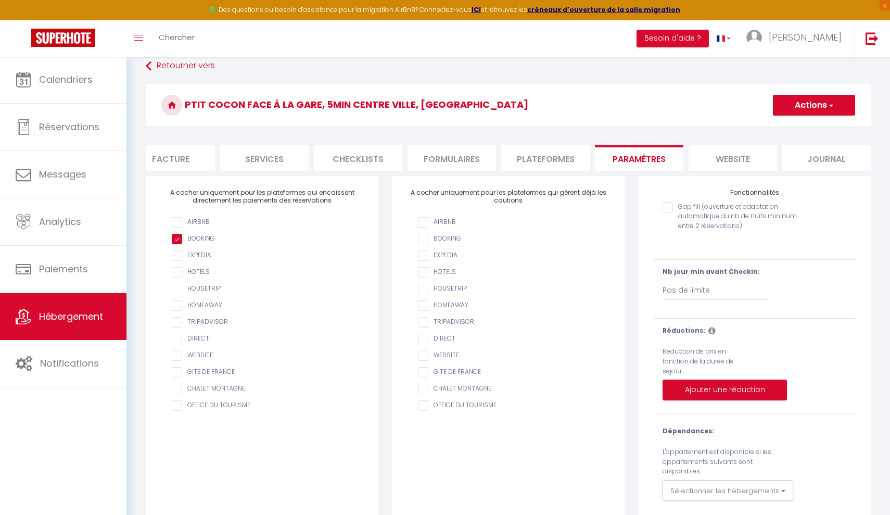
checkbox input "false"
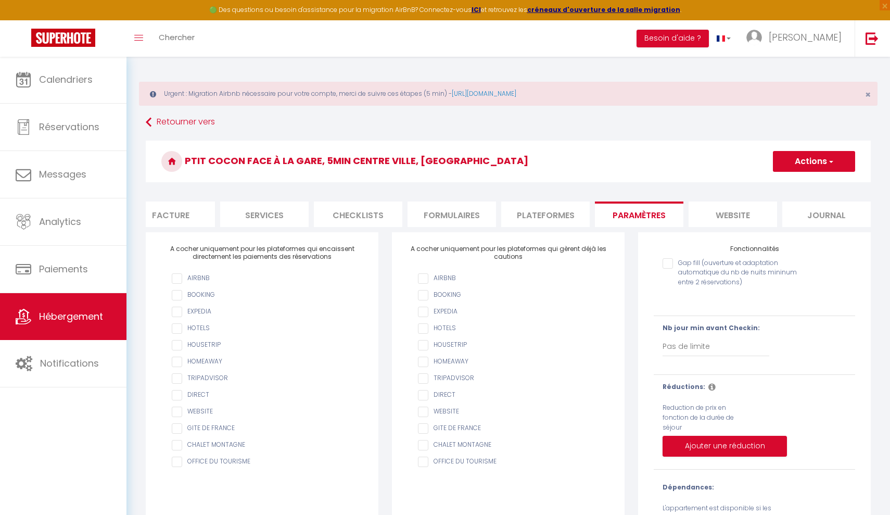
click at [811, 162] on button "Actions" at bounding box center [814, 161] width 82 height 21
click at [800, 185] on input "Enregistrer" at bounding box center [802, 184] width 39 height 10
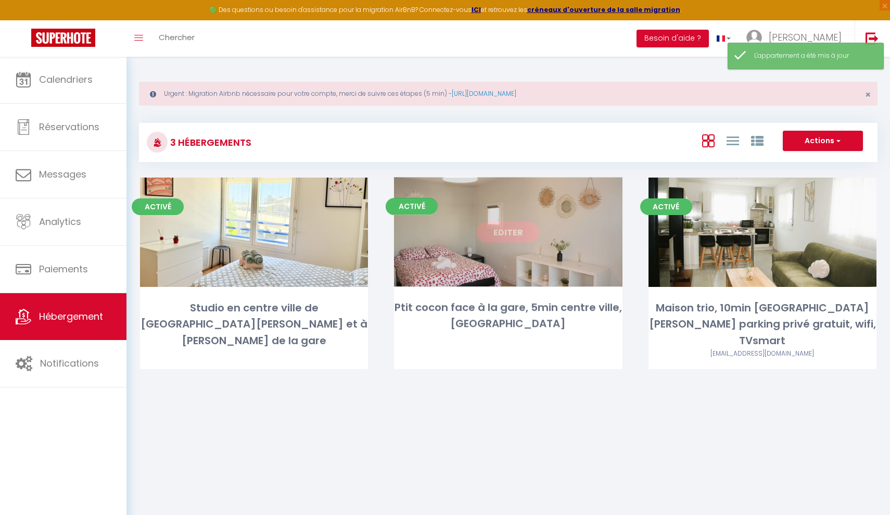
click at [500, 224] on link "Editer" at bounding box center [508, 232] width 62 height 21
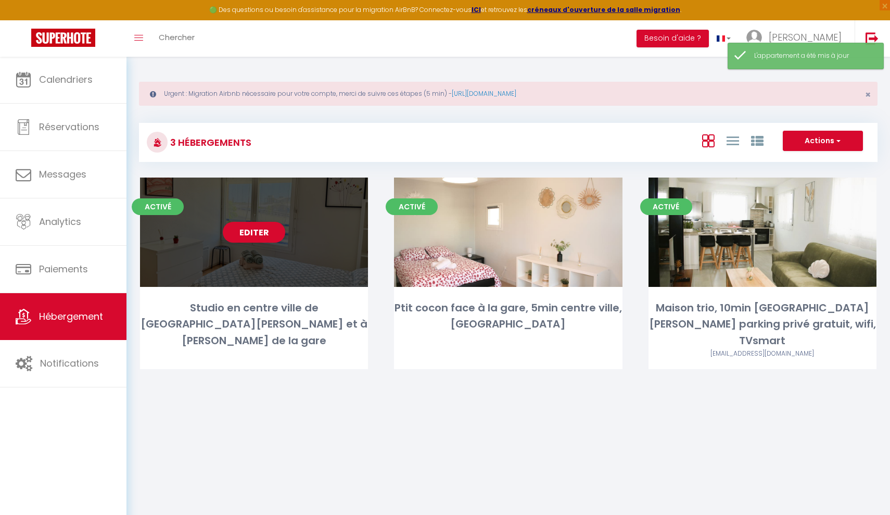
click at [262, 196] on div "Editer" at bounding box center [254, 232] width 228 height 109
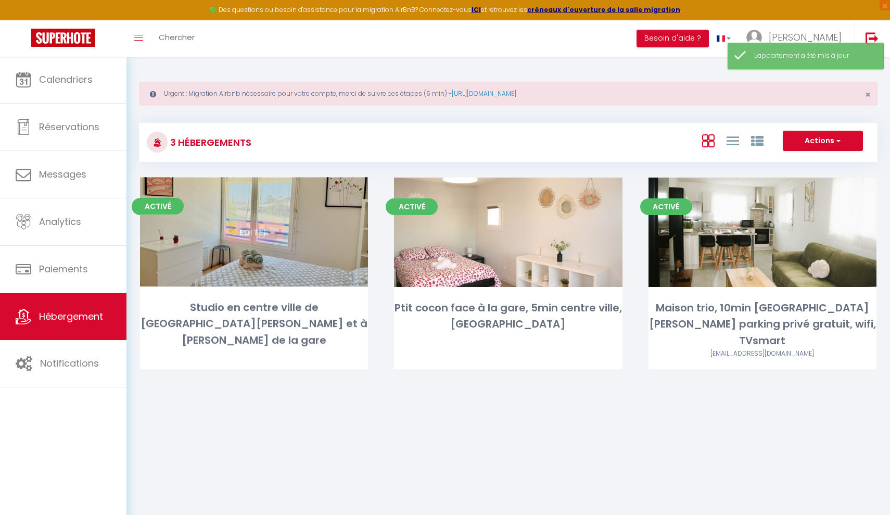
click at [256, 216] on div "Editer" at bounding box center [254, 232] width 228 height 109
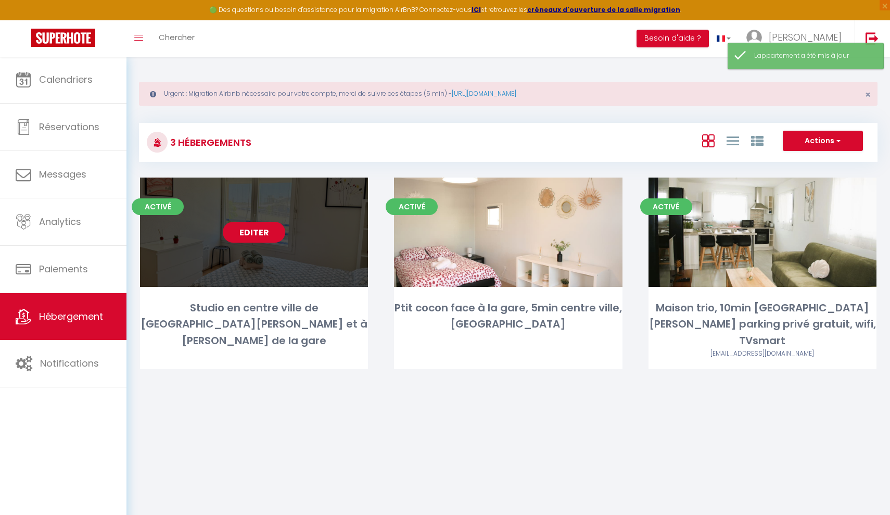
click at [250, 226] on link "Editer" at bounding box center [254, 232] width 62 height 21
click at [249, 212] on div "Editer" at bounding box center [254, 232] width 228 height 109
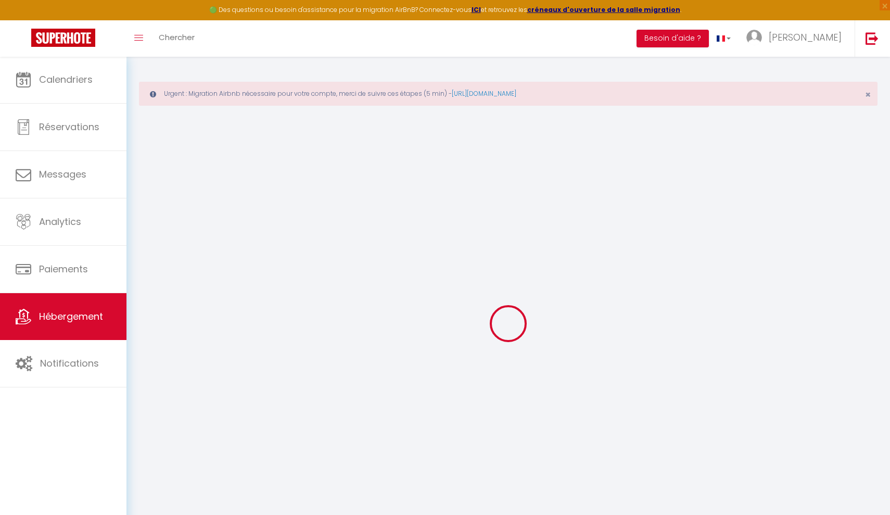
select select
checkbox input "false"
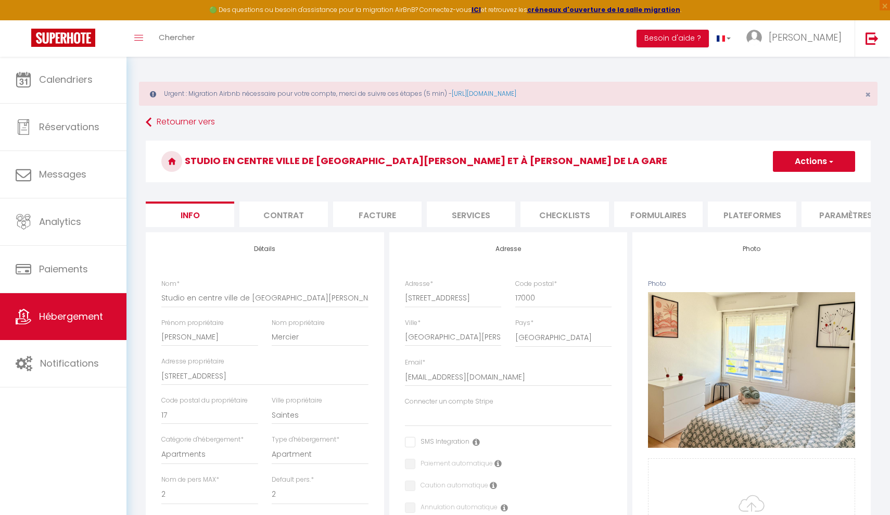
click at [726, 216] on li "Plateformes" at bounding box center [752, 215] width 89 height 26
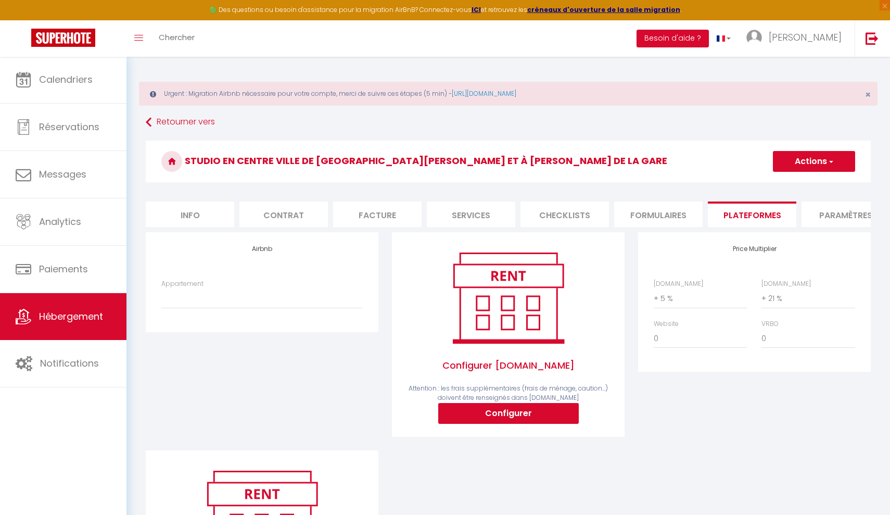
click at [618, 218] on li "Formulaires" at bounding box center [658, 215] width 89 height 26
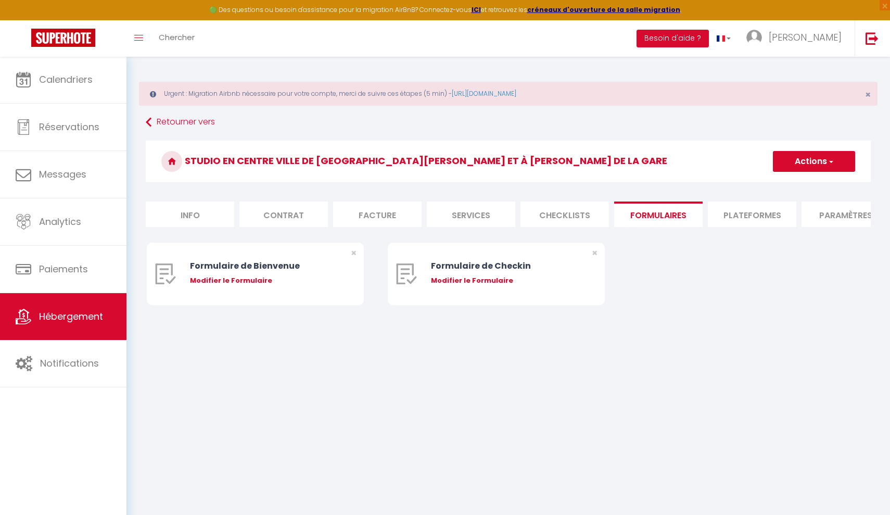
click at [535, 206] on li "Checklists" at bounding box center [565, 215] width 89 height 26
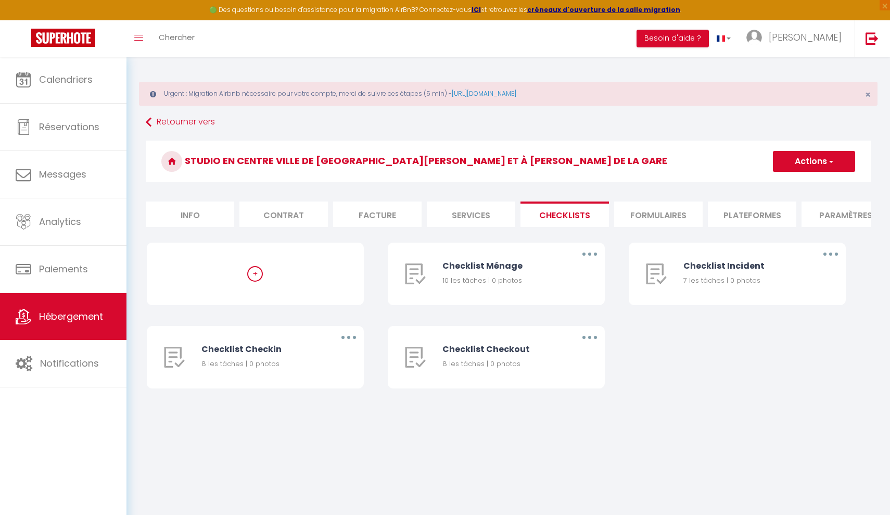
click at [488, 205] on li "Services" at bounding box center [471, 215] width 89 height 26
select select
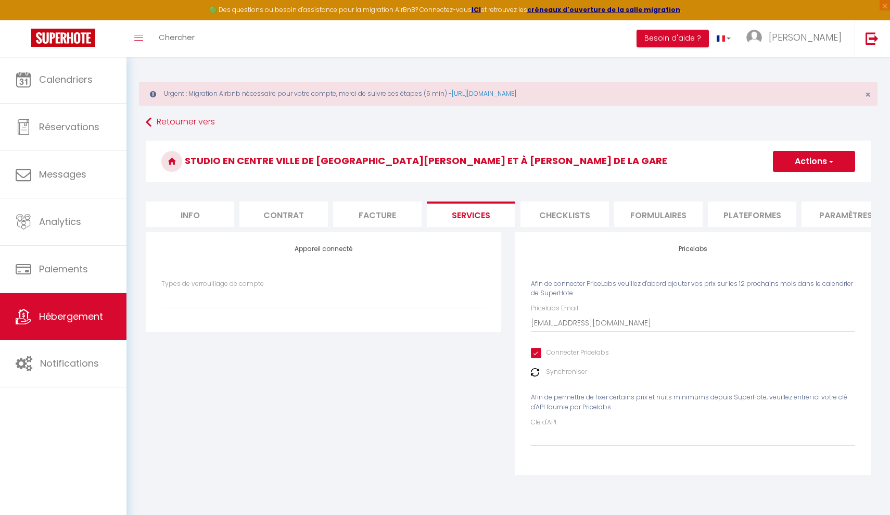
click at [392, 203] on li "Facture" at bounding box center [377, 215] width 89 height 26
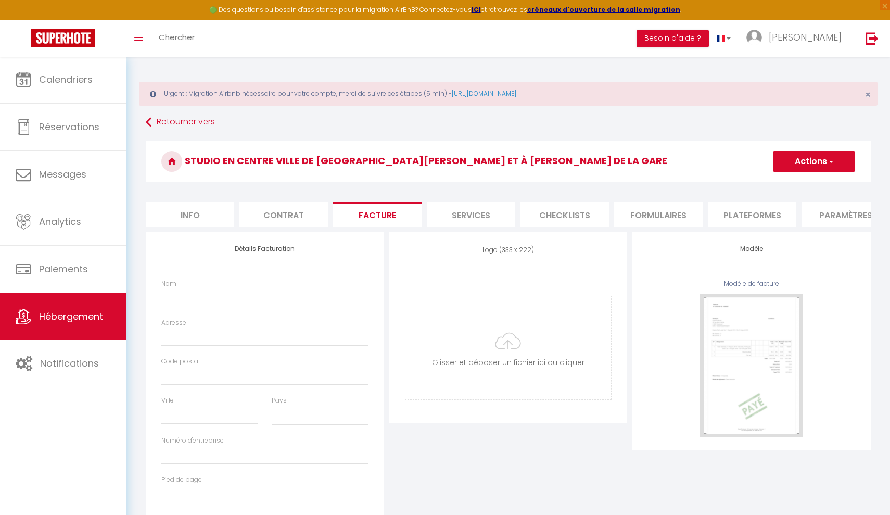
select select
click at [300, 203] on li "Contrat" at bounding box center [284, 215] width 89 height 26
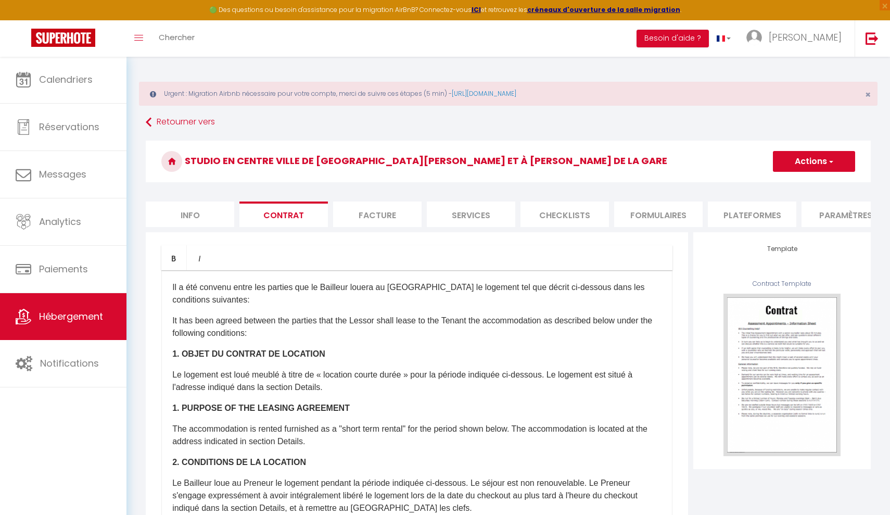
click at [729, 227] on li "Plateformes" at bounding box center [752, 215] width 89 height 26
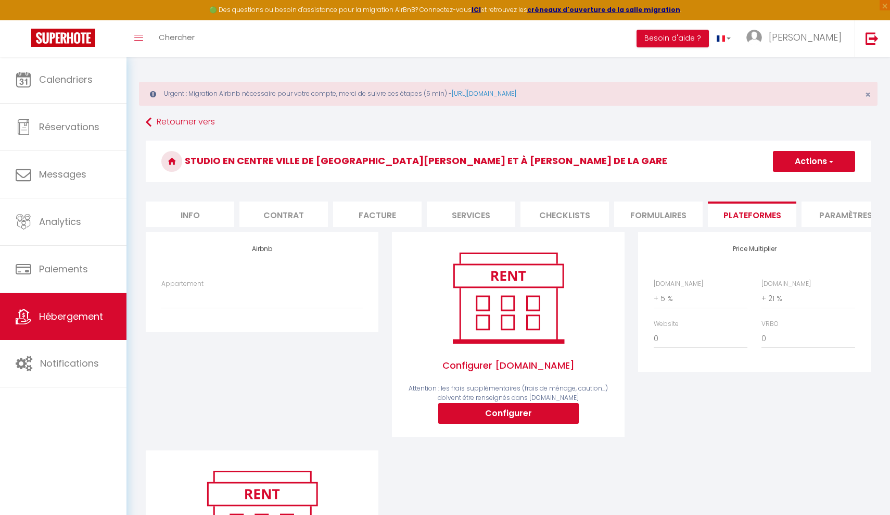
click at [821, 203] on li "Paramètres" at bounding box center [846, 215] width 89 height 26
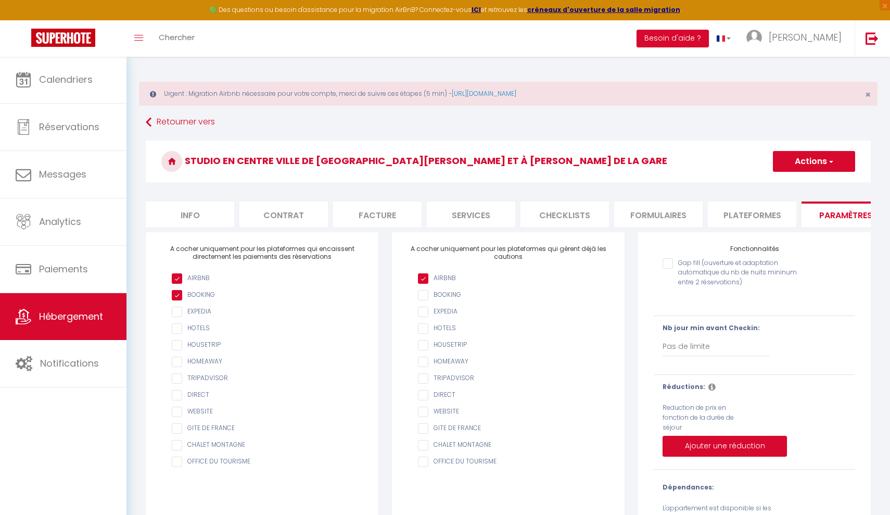
click at [423, 277] on input "AIRBNB" at bounding box center [513, 278] width 191 height 10
checkbox input "false"
click at [182, 279] on input "checkbox" at bounding box center [267, 278] width 191 height 10
click at [180, 279] on input "checkbox" at bounding box center [267, 278] width 191 height 10
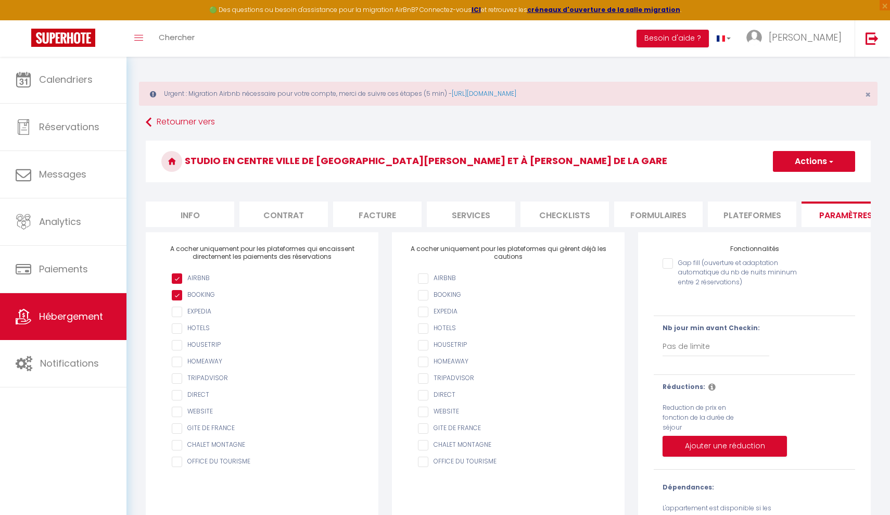
checkbox input "false"
click at [178, 297] on input "checkbox" at bounding box center [267, 295] width 191 height 10
checkbox input "false"
click at [810, 167] on button "Actions" at bounding box center [814, 161] width 82 height 21
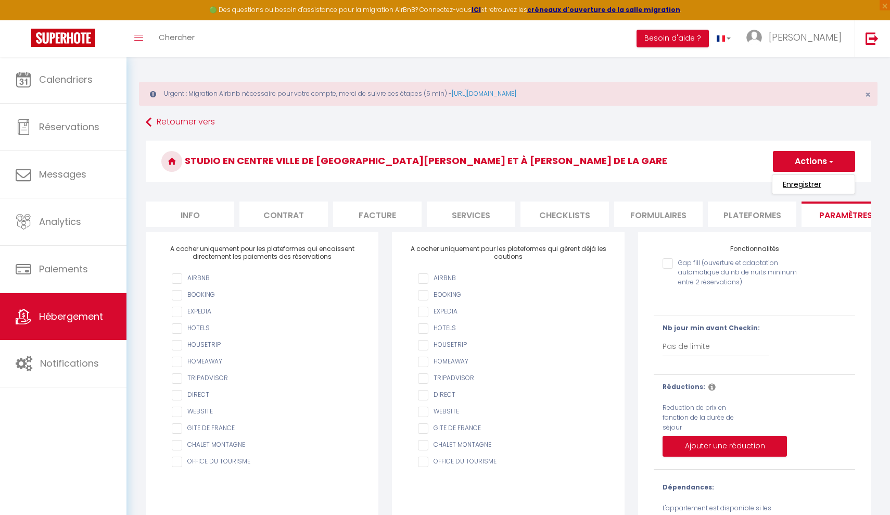
click at [797, 186] on input "Enregistrer" at bounding box center [802, 184] width 39 height 10
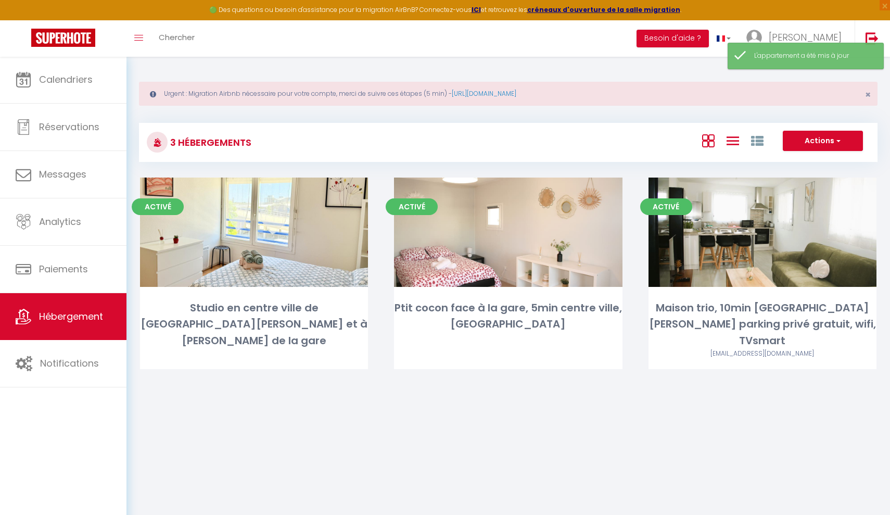
click at [734, 144] on icon at bounding box center [733, 140] width 12 height 13
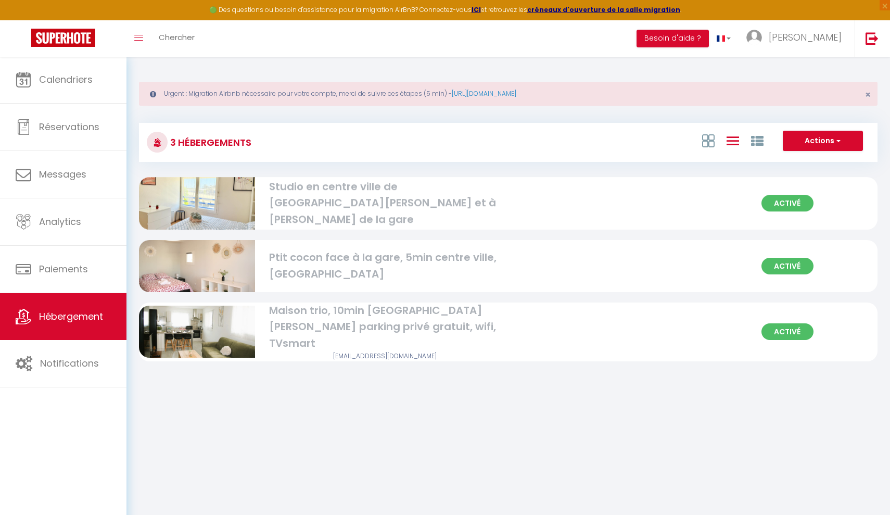
click at [800, 205] on span "Activé" at bounding box center [788, 203] width 52 height 17
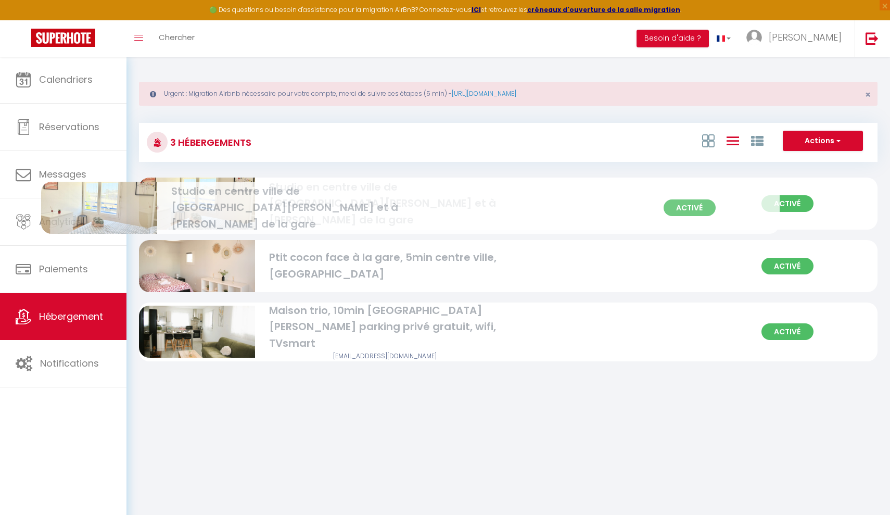
drag, startPoint x: 836, startPoint y: 207, endPoint x: 725, endPoint y: 213, distance: 110.6
click at [725, 213] on div "Activé Studio en centre ville de La Rochelle et à côté de la gare" at bounding box center [508, 204] width 739 height 52
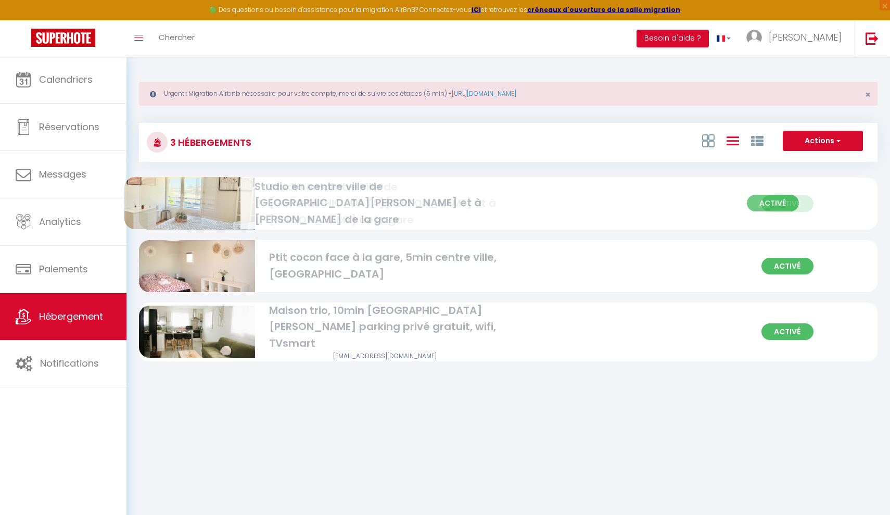
click at [770, 199] on span "Activé" at bounding box center [788, 203] width 52 height 17
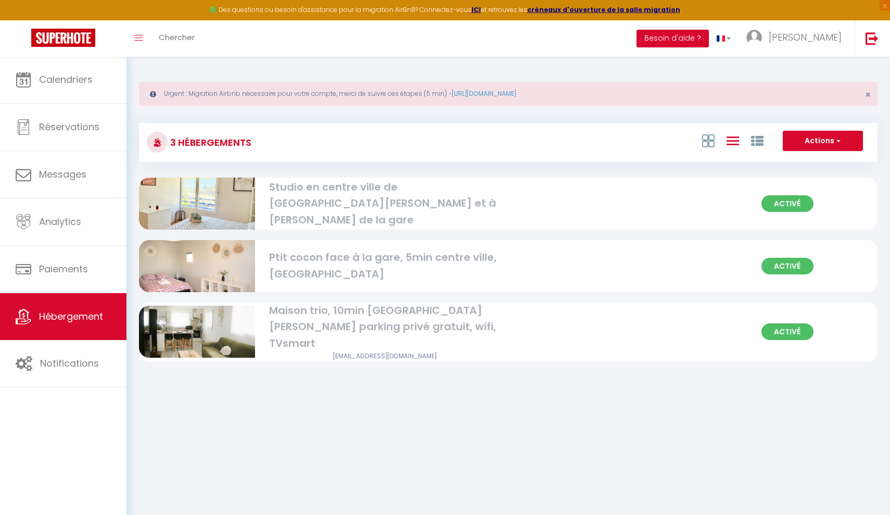
click at [848, 146] on button "Actions" at bounding box center [823, 141] width 80 height 21
click at [684, 177] on div "3 Hébergements Actions Créer un Hébergement Nouveau groupe Initialiser les appa…" at bounding box center [508, 242] width 739 height 259
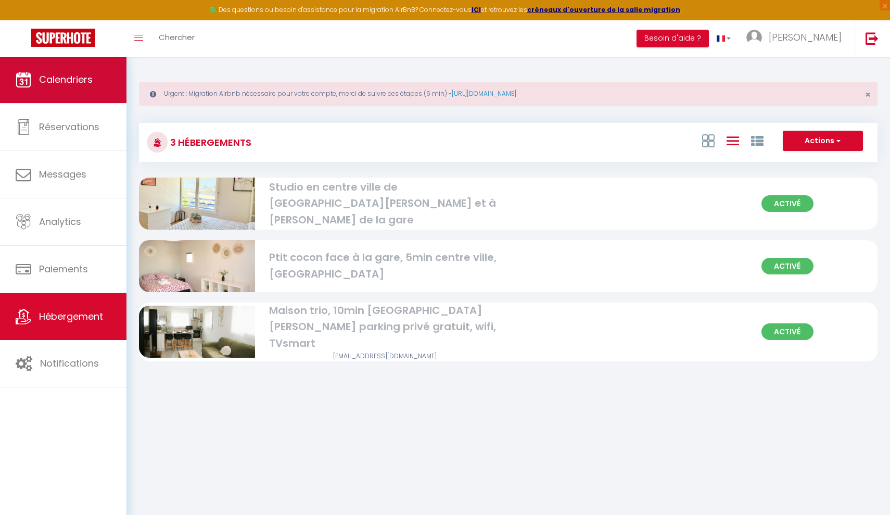
click at [100, 98] on link "Calendriers" at bounding box center [63, 79] width 127 height 47
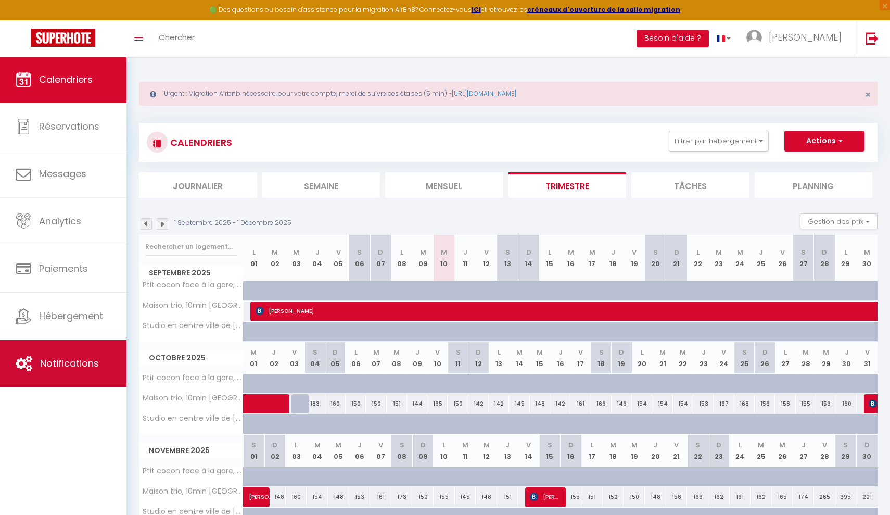
click at [36, 357] on link "Notifications" at bounding box center [63, 363] width 127 height 47
